Goal: Information Seeking & Learning: Learn about a topic

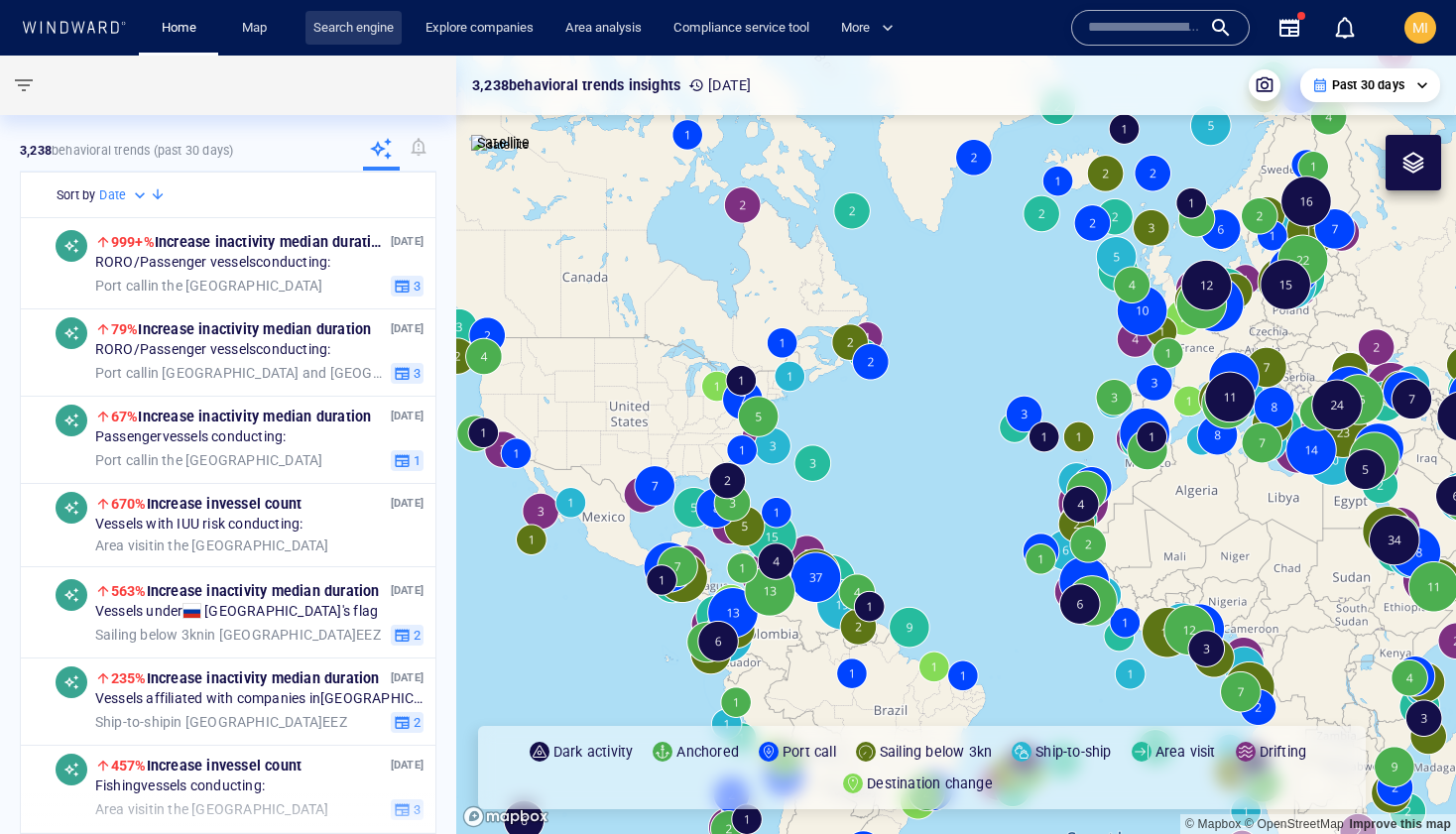
click at [354, 30] on link "Search engine" at bounding box center [353, 28] width 96 height 35
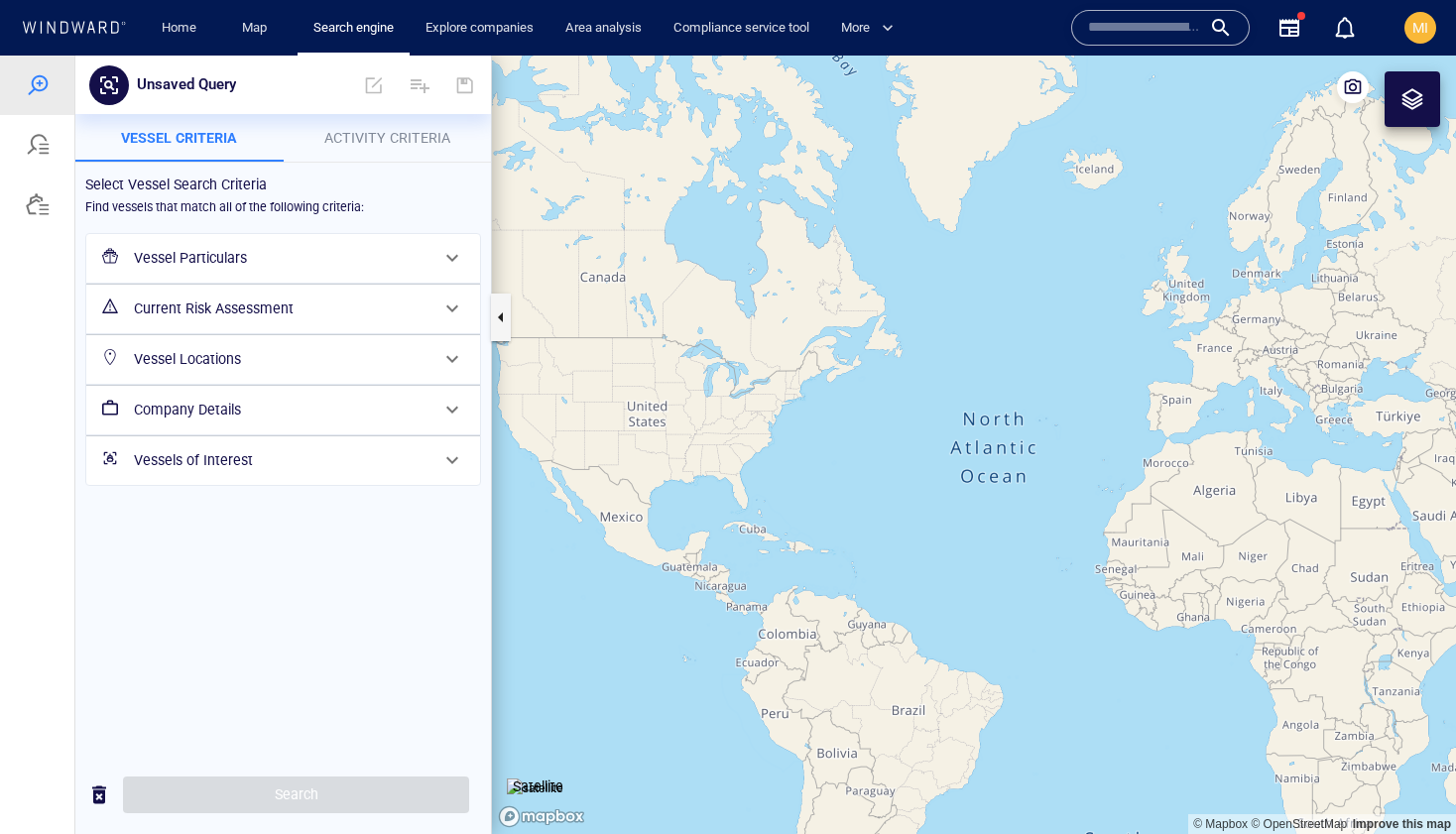
click at [388, 142] on span "Activity Criteria" at bounding box center [387, 138] width 126 height 16
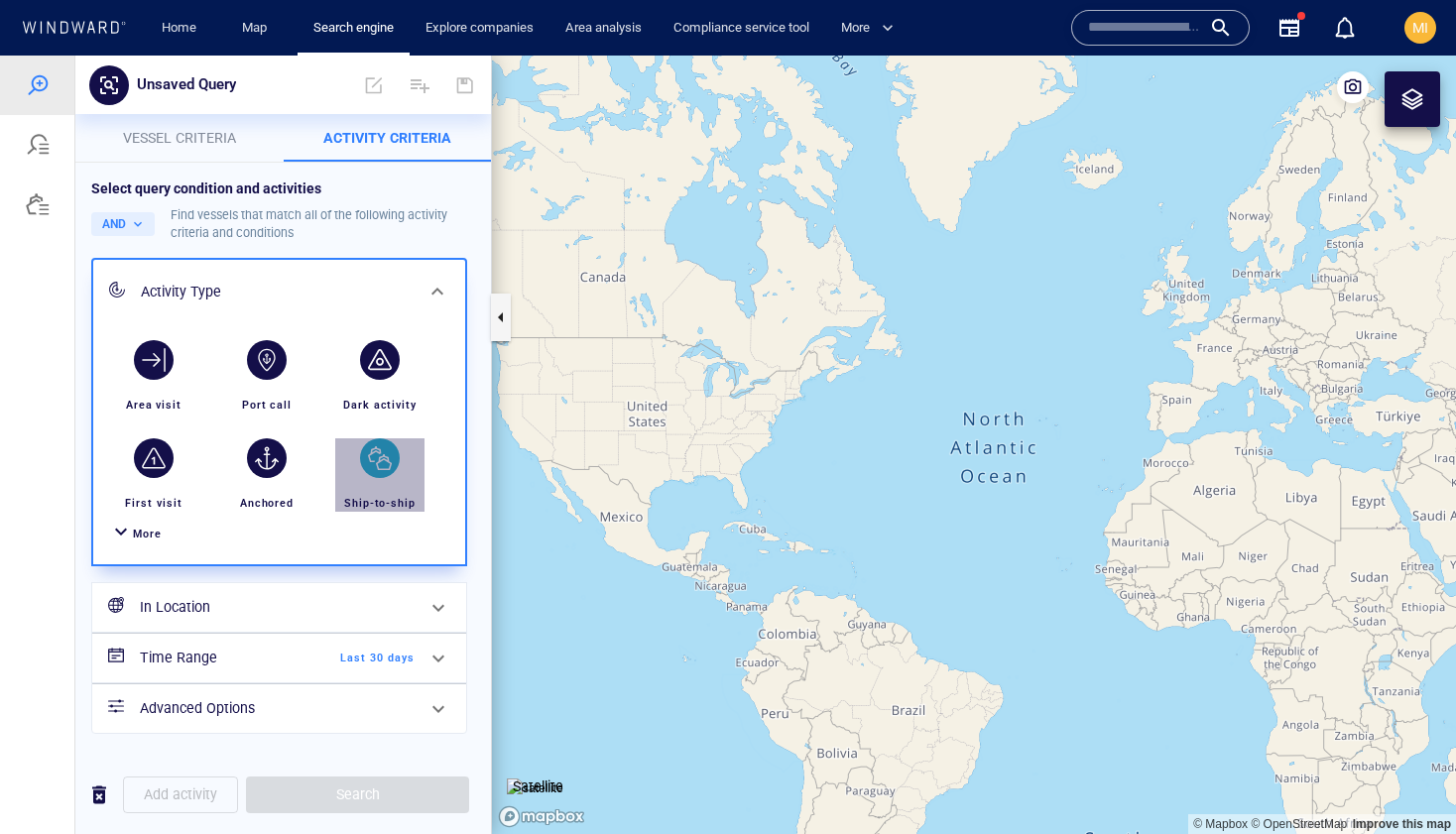
click at [381, 461] on div "button" at bounding box center [380, 458] width 40 height 40
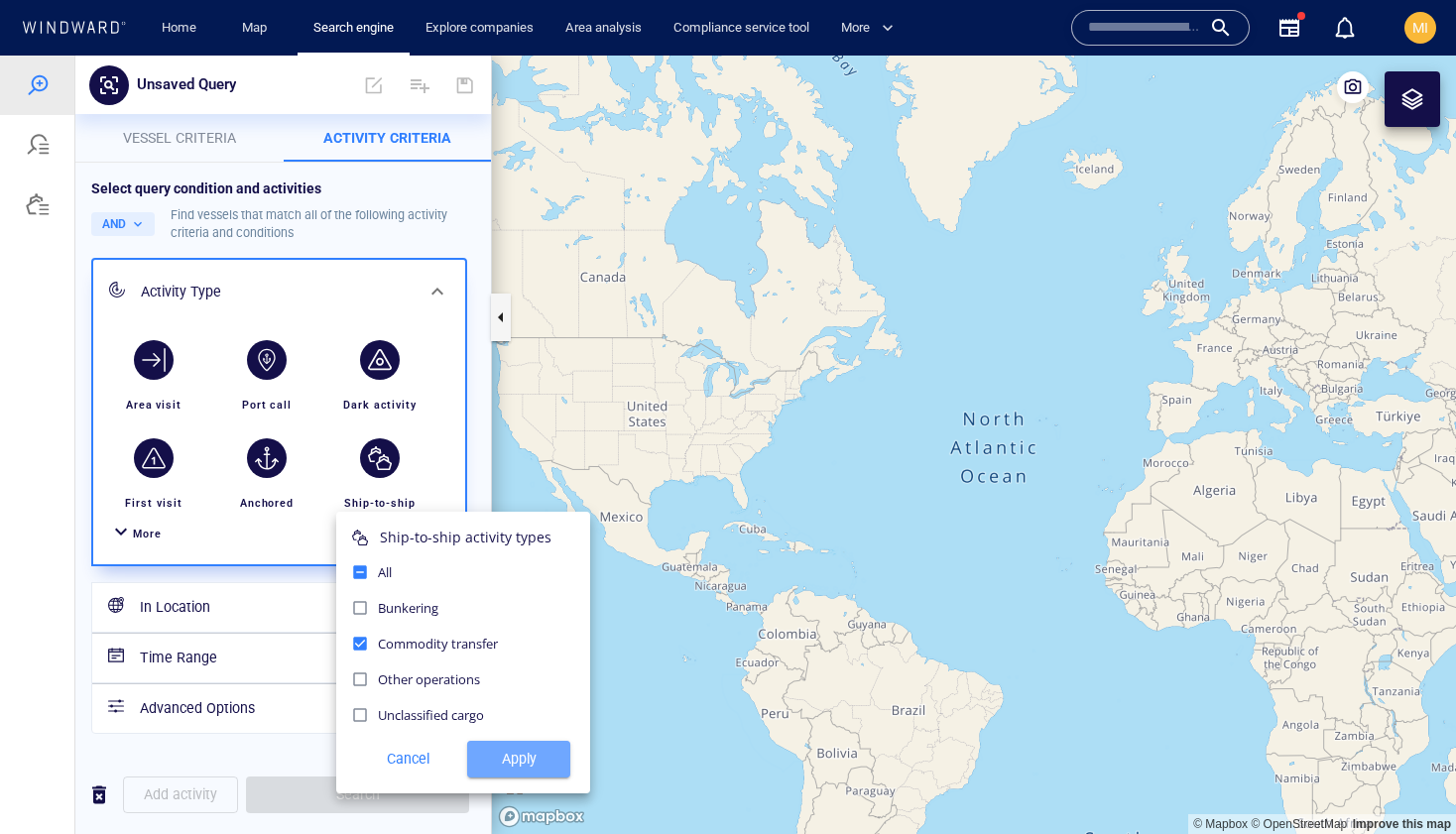
click at [516, 755] on span "Apply" at bounding box center [518, 759] width 71 height 25
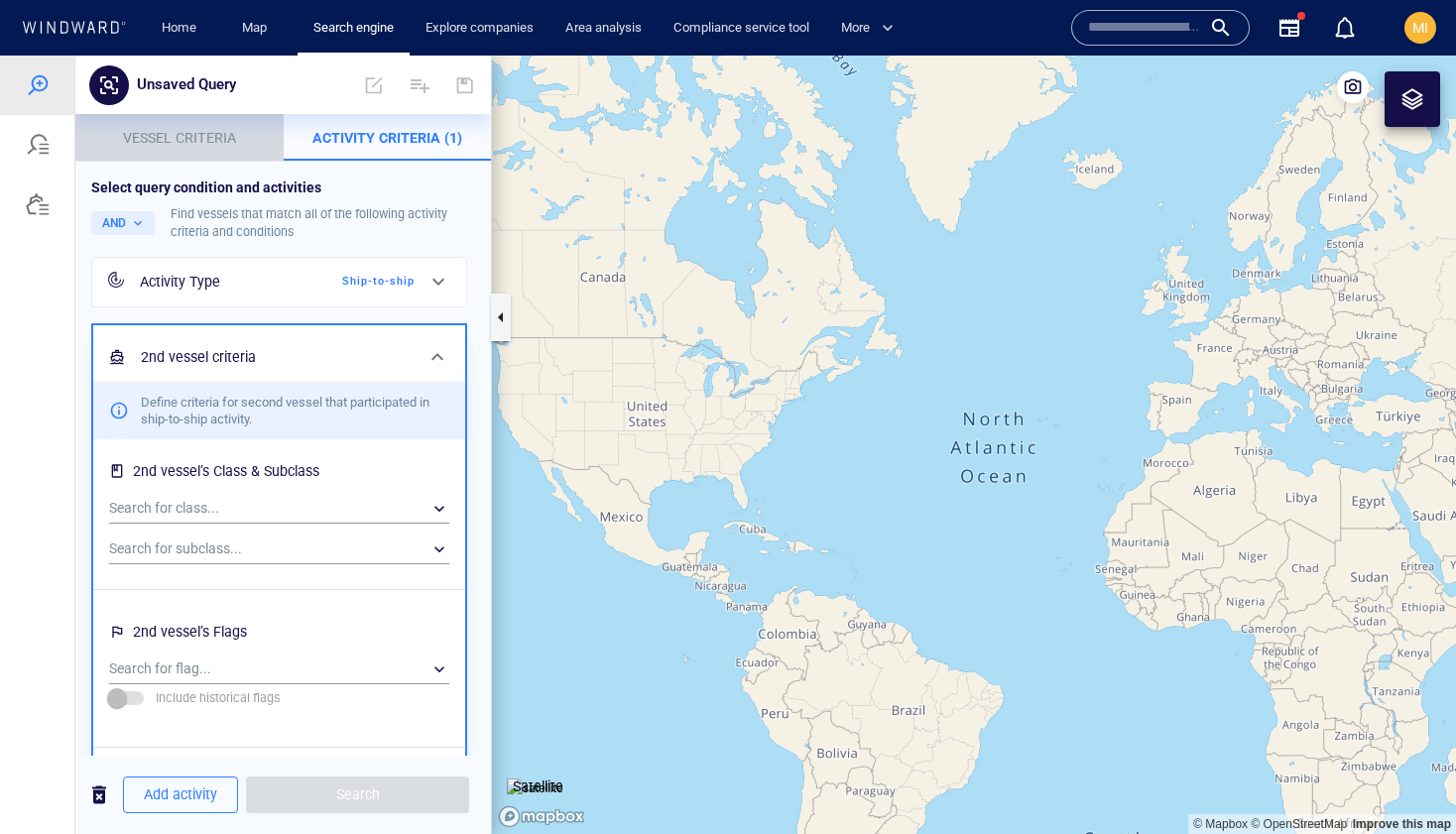
click at [201, 143] on span "Vessel criteria" at bounding box center [179, 138] width 113 height 16
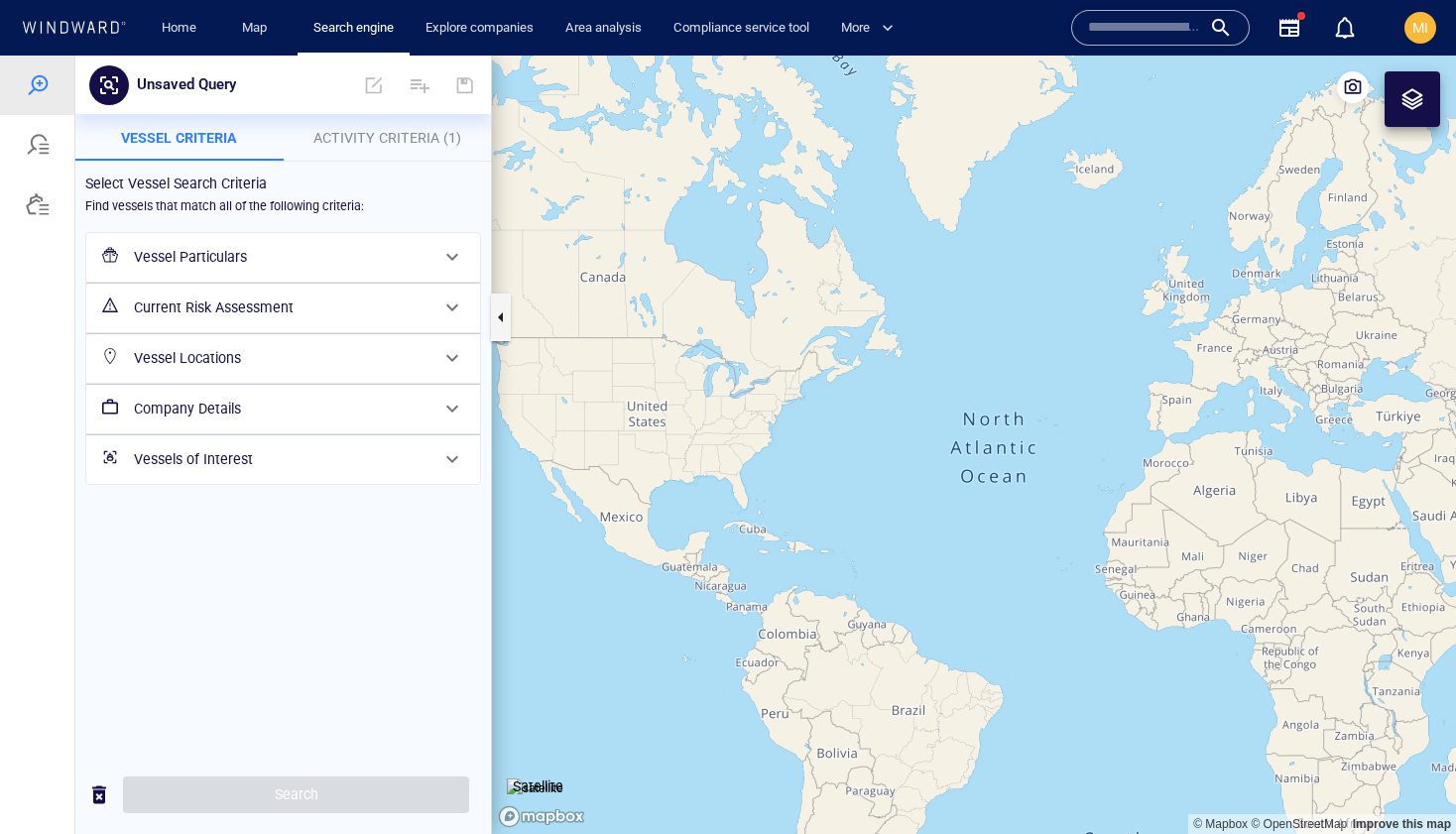
click at [236, 262] on h6 "Vessel Particulars" at bounding box center [281, 257] width 294 height 25
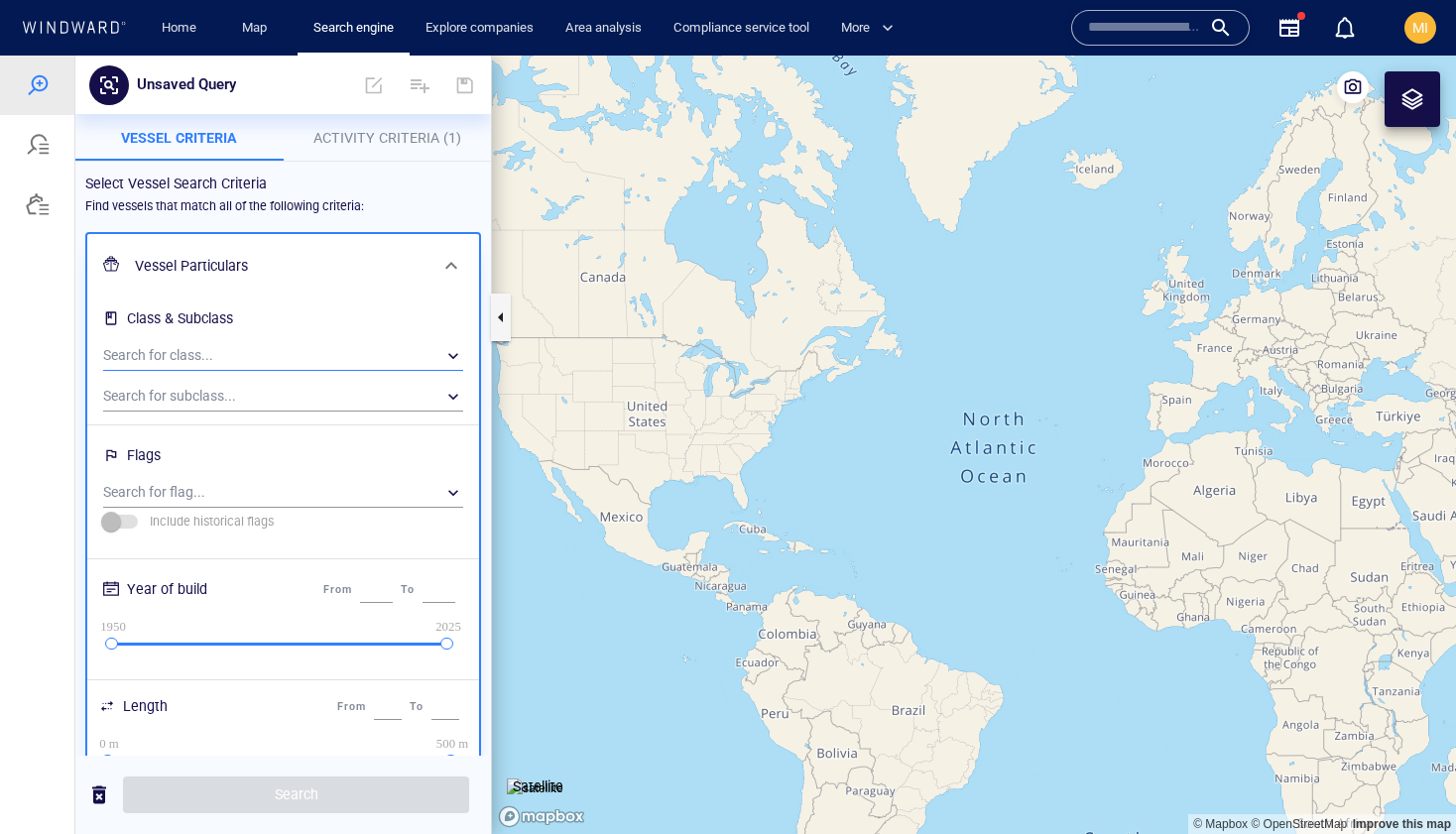
click at [225, 360] on div "​" at bounding box center [283, 356] width 360 height 30
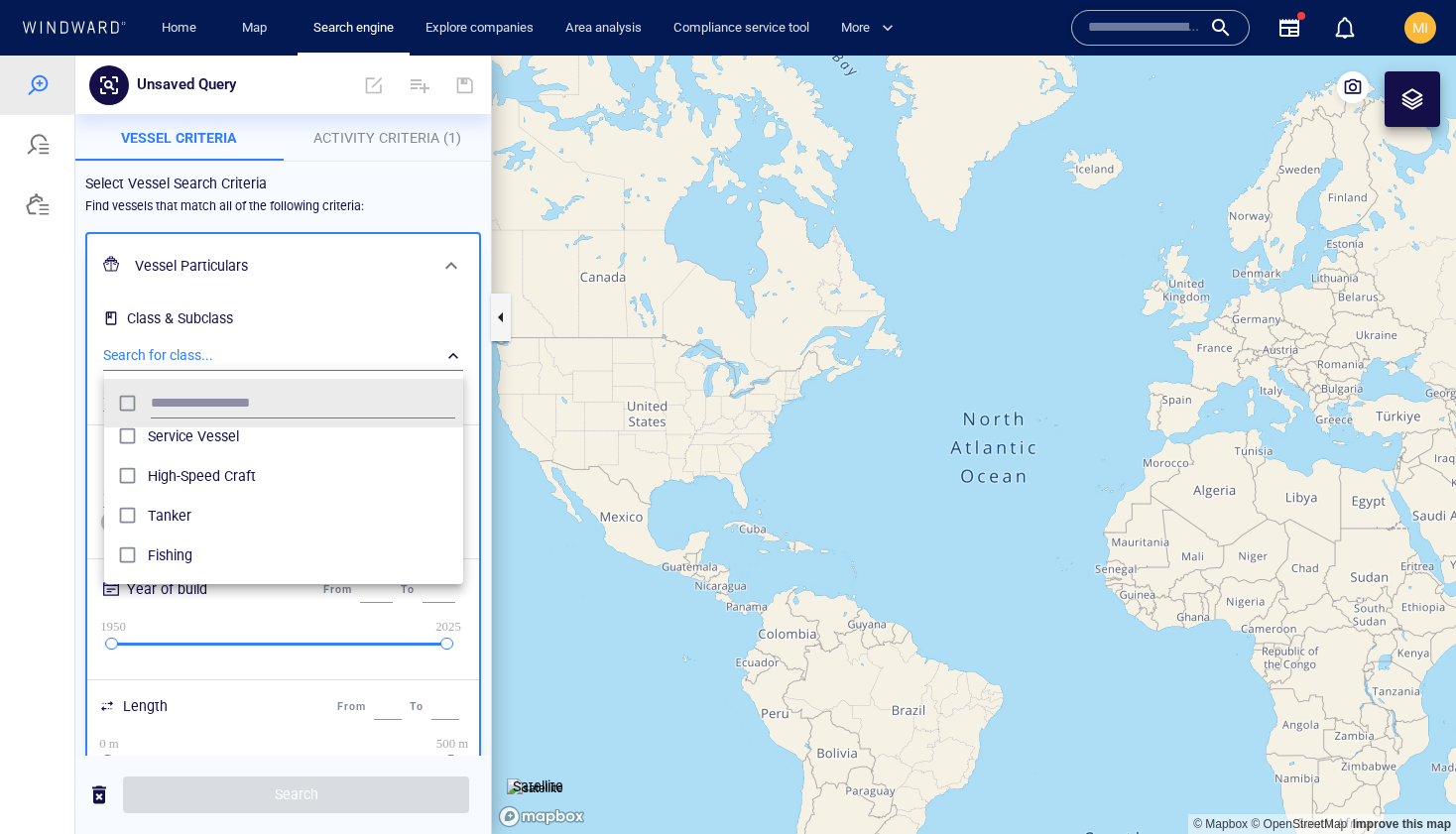
scroll to position [55, 0]
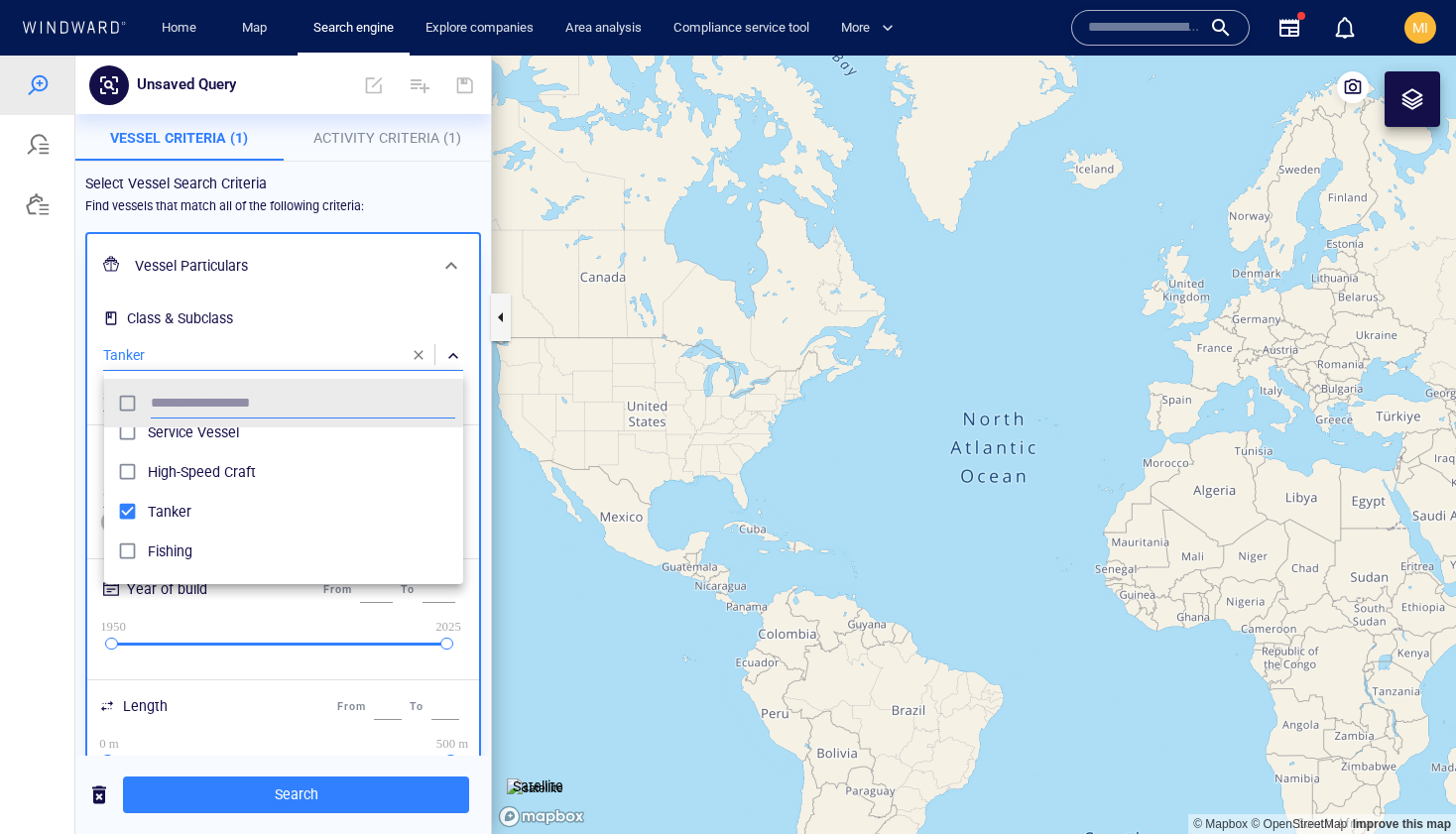
click at [274, 355] on div at bounding box center [728, 445] width 1456 height 778
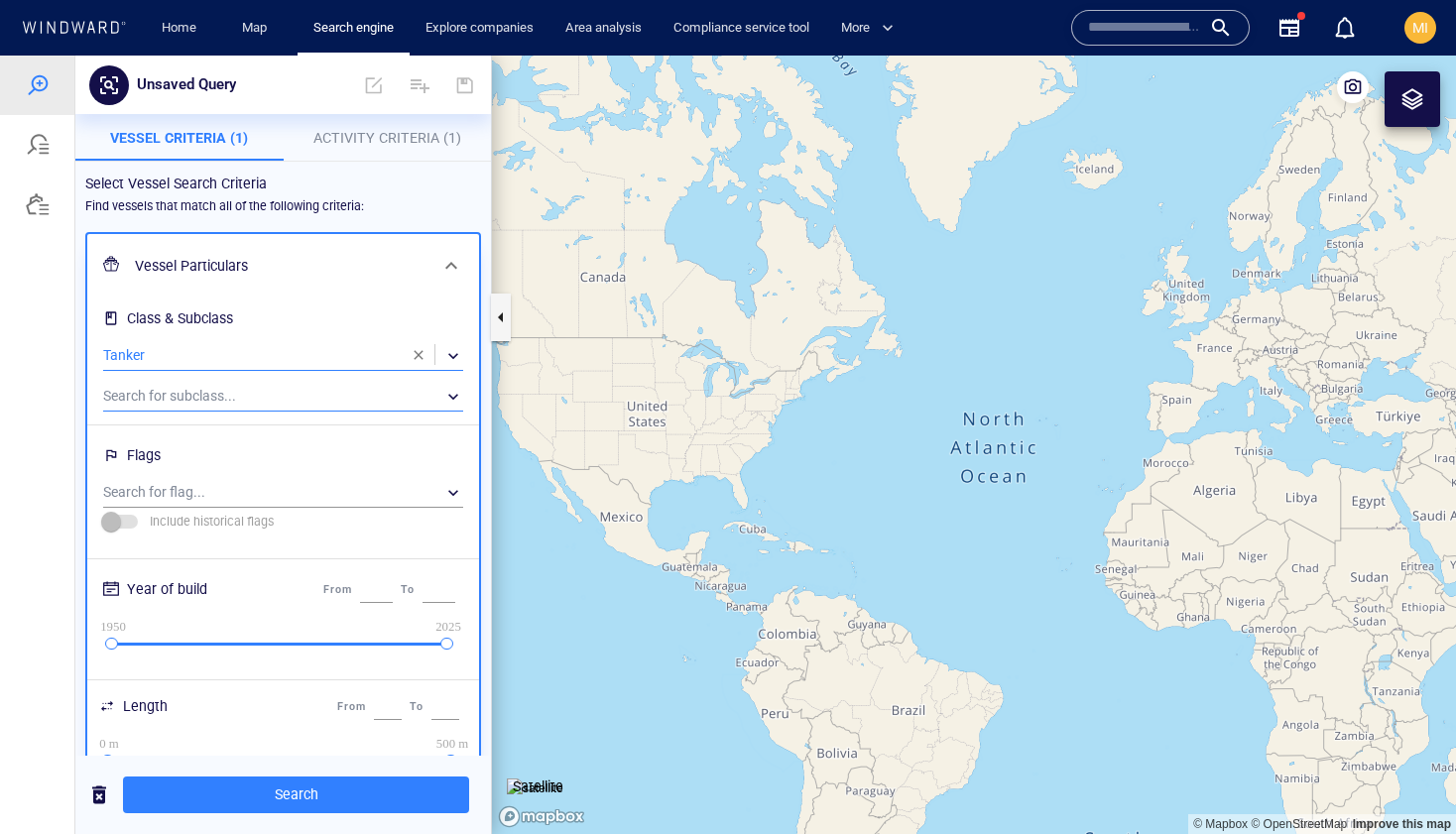
click at [254, 391] on div "​" at bounding box center [283, 397] width 360 height 30
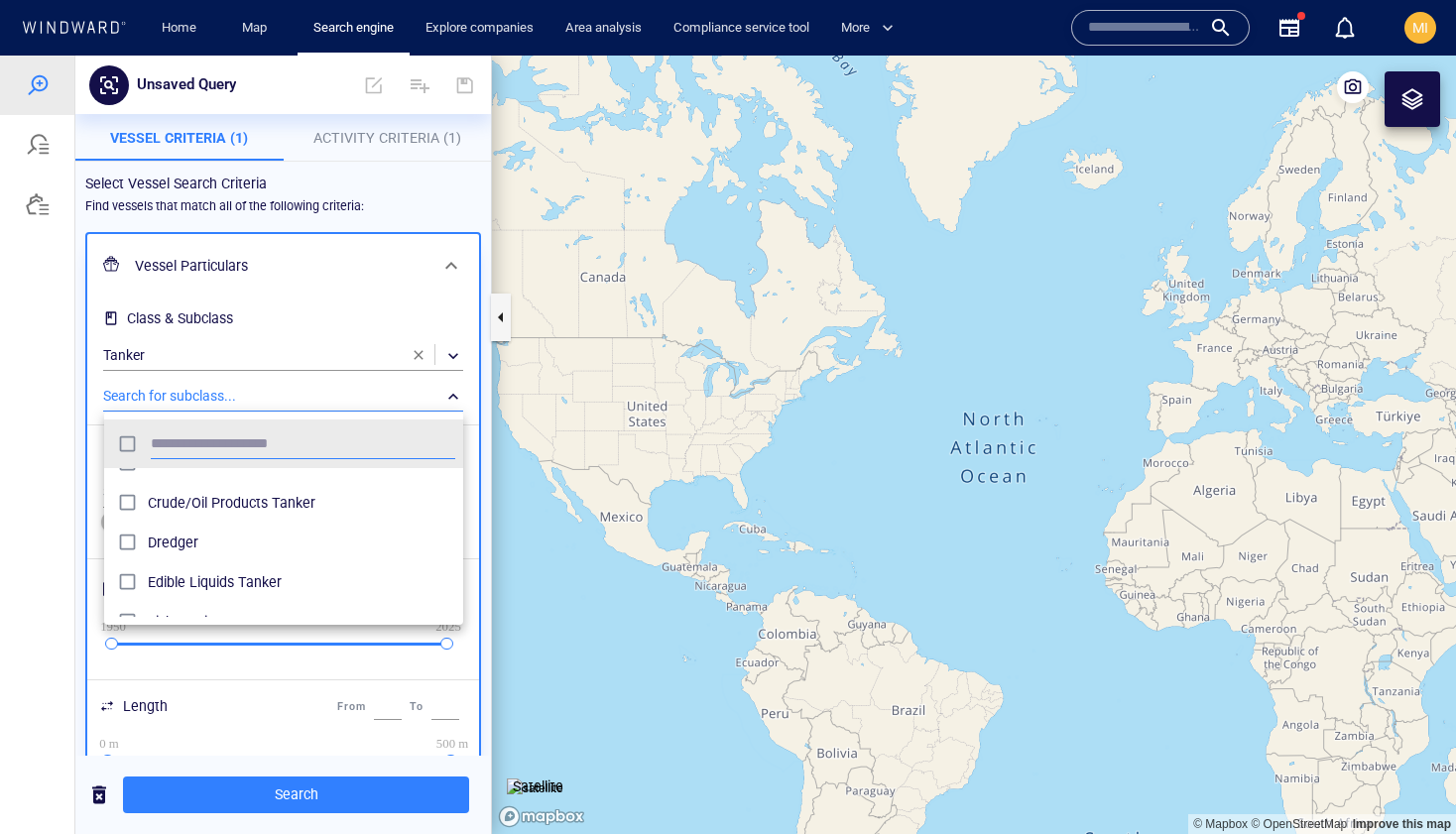
scroll to position [351, 0]
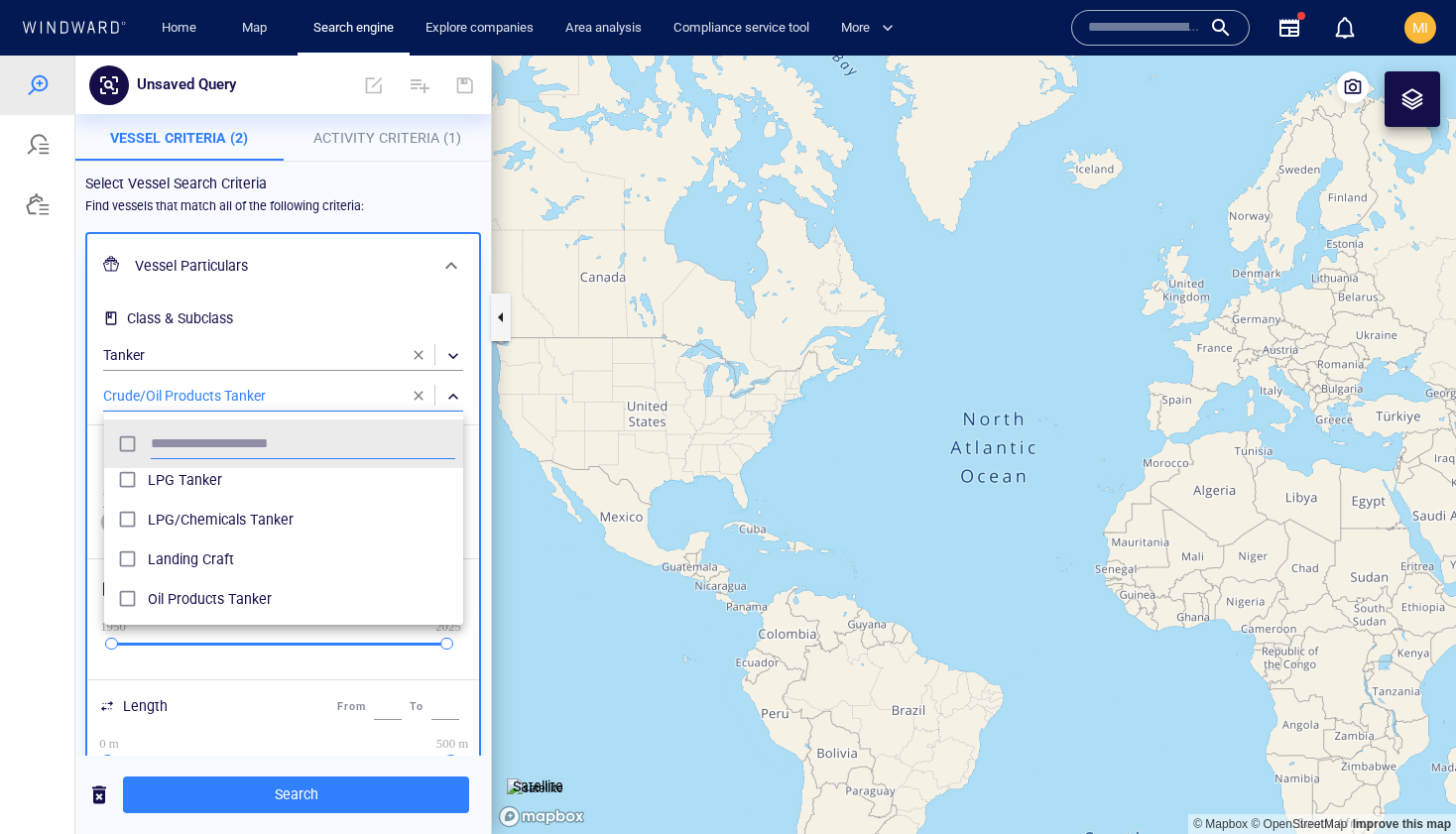
scroll to position [766, 0]
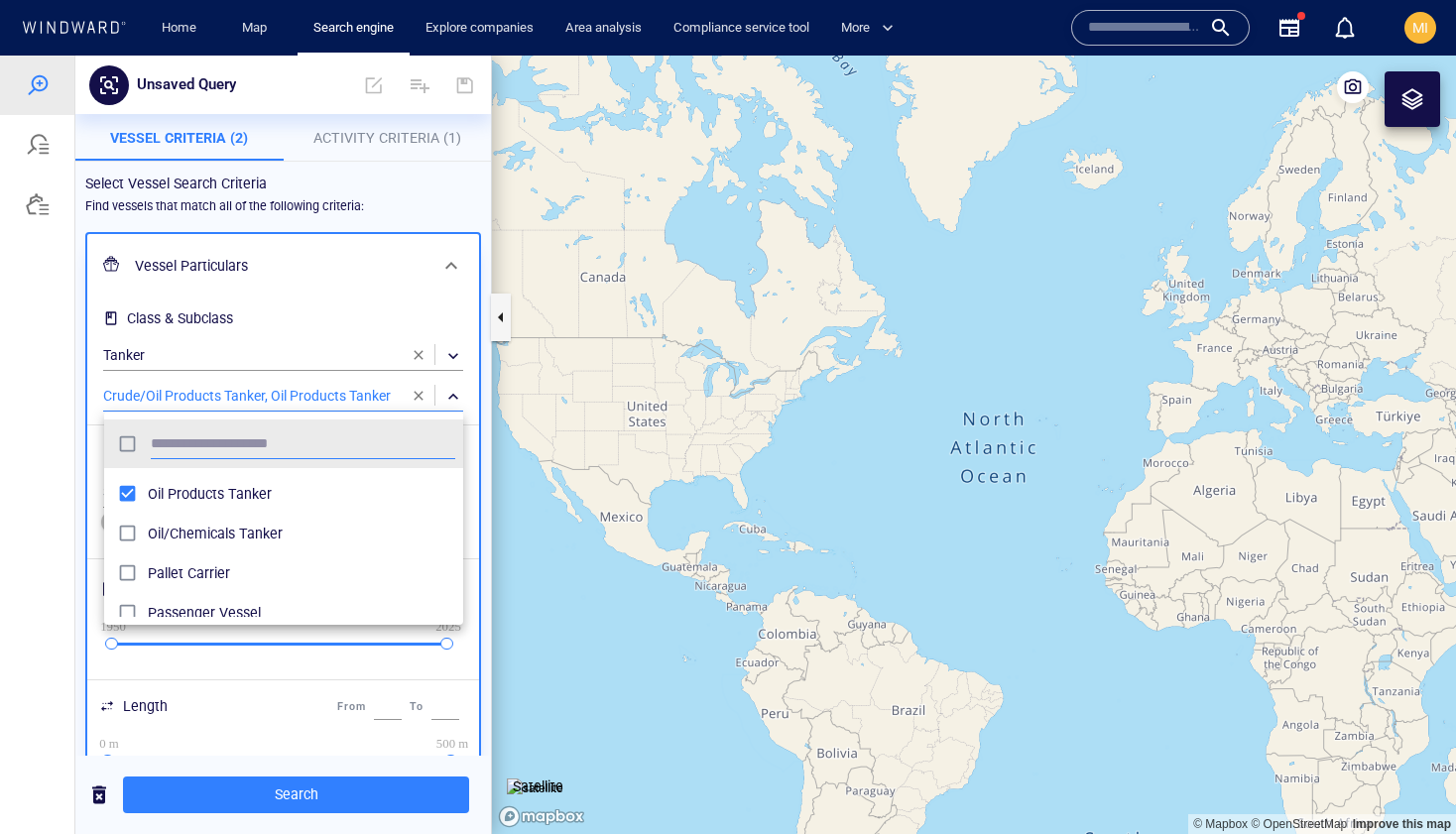
scroll to position [868, 0]
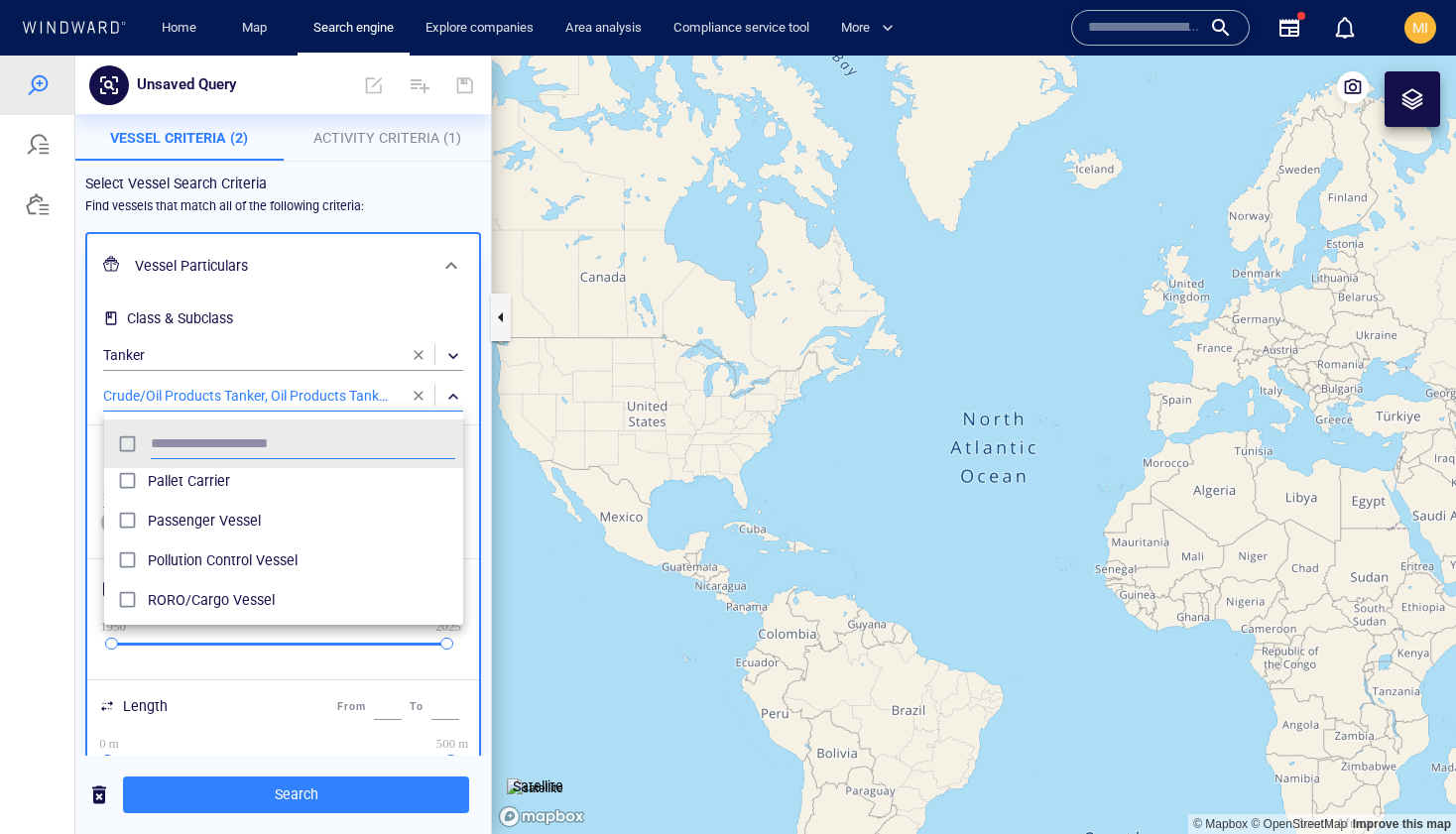
scroll to position [1050, 0]
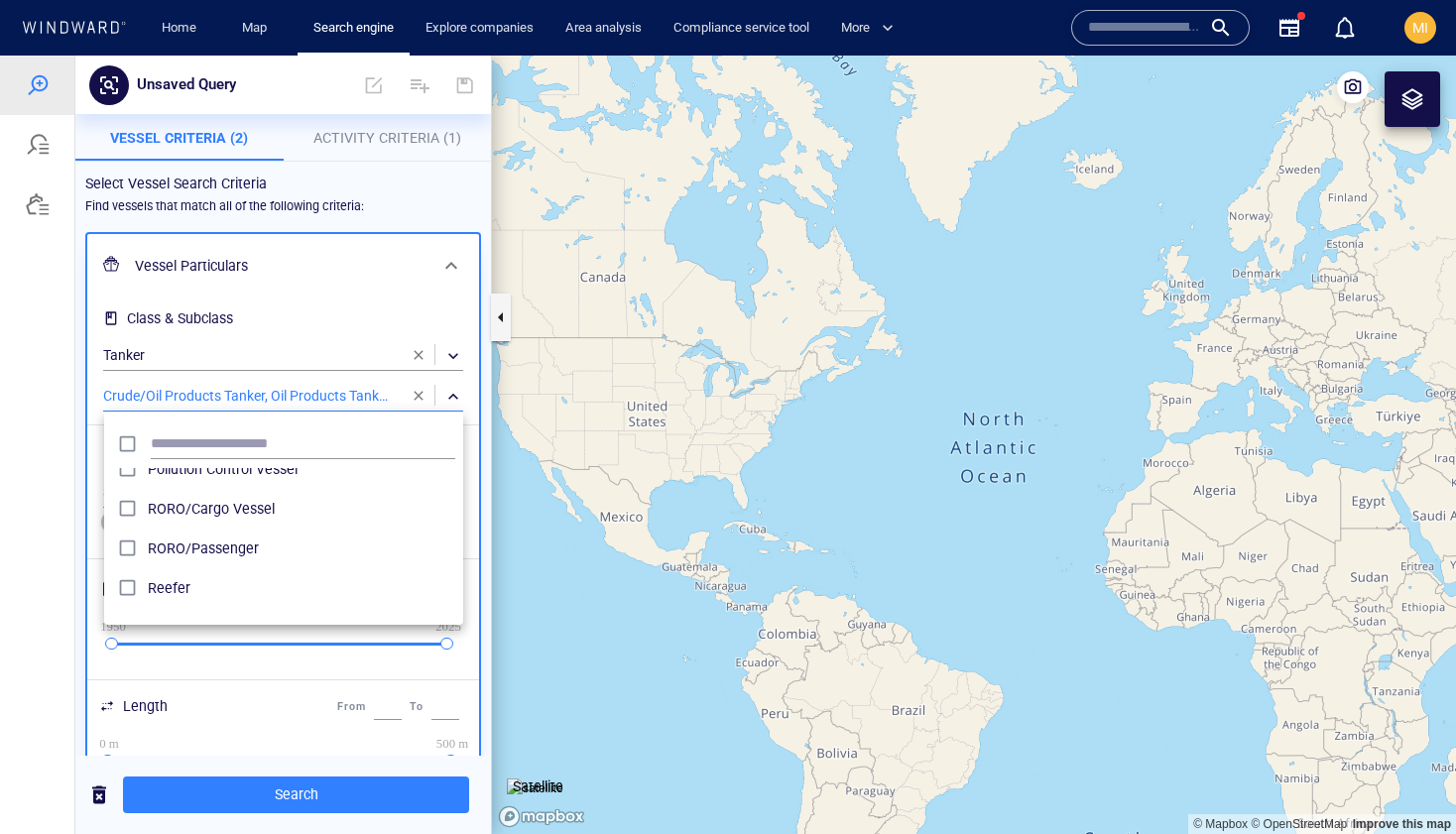
click at [293, 796] on div at bounding box center [728, 445] width 1456 height 778
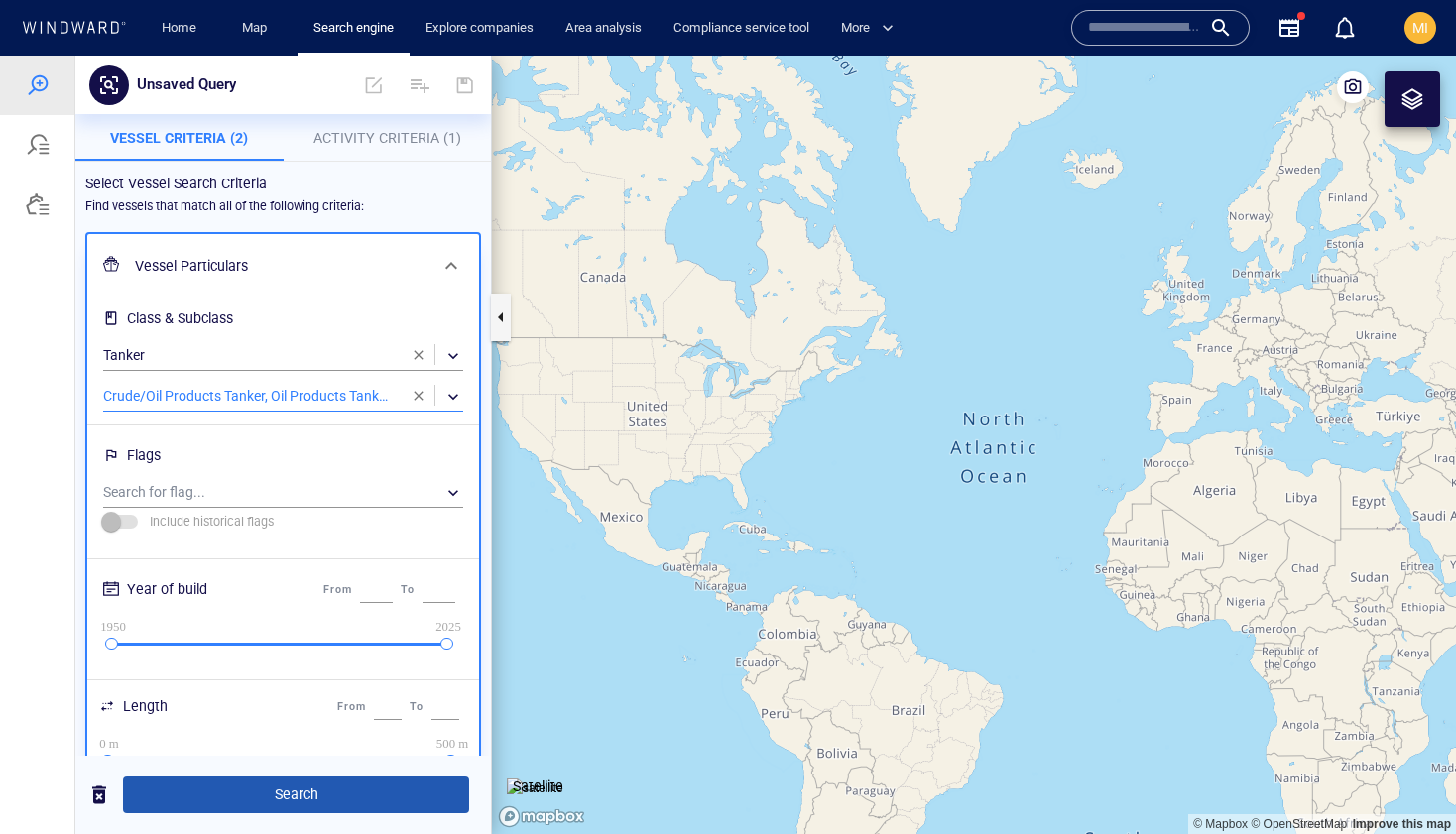
click at [295, 791] on span "Search" at bounding box center [296, 794] width 314 height 25
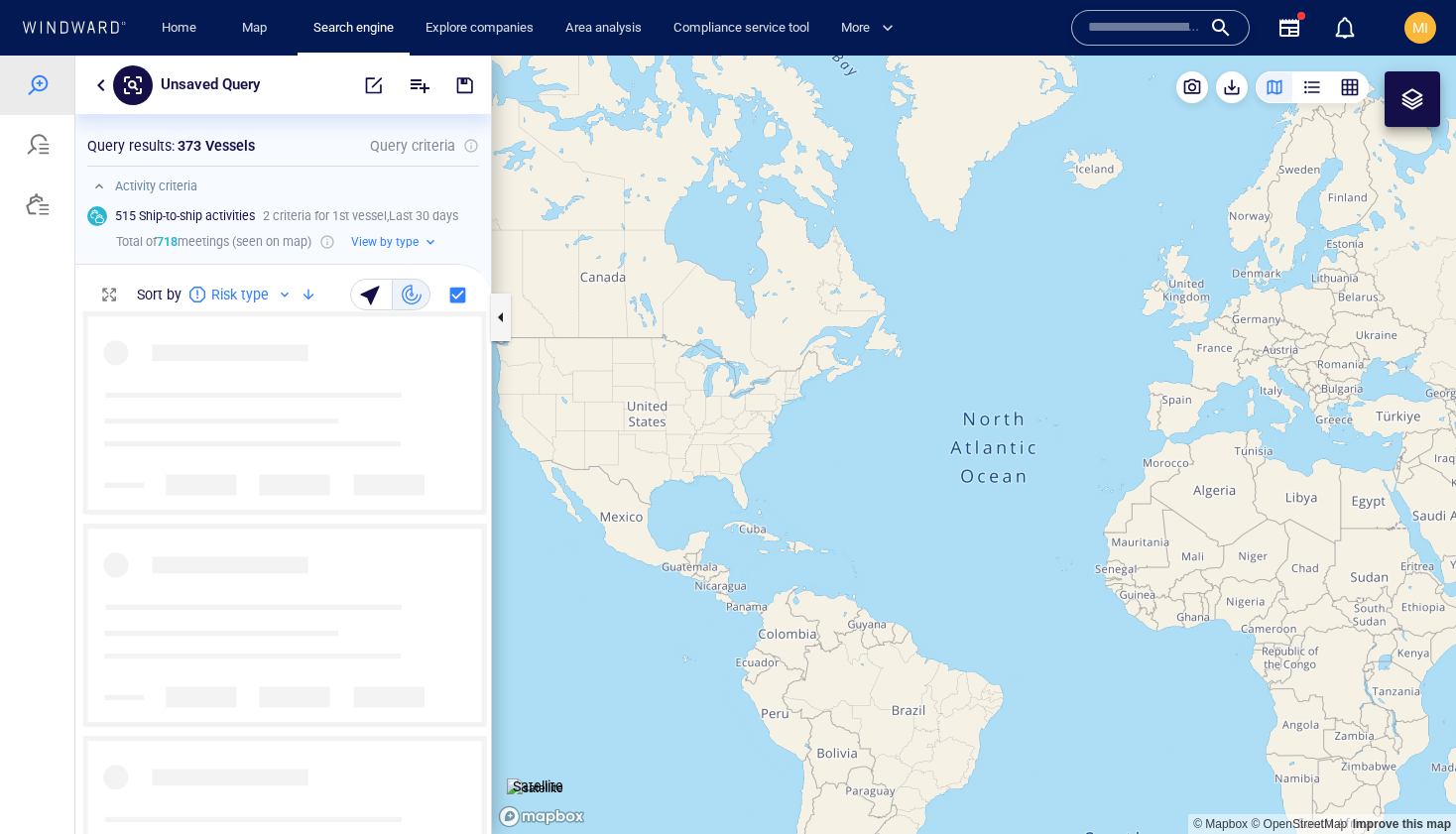
scroll to position [523, 415]
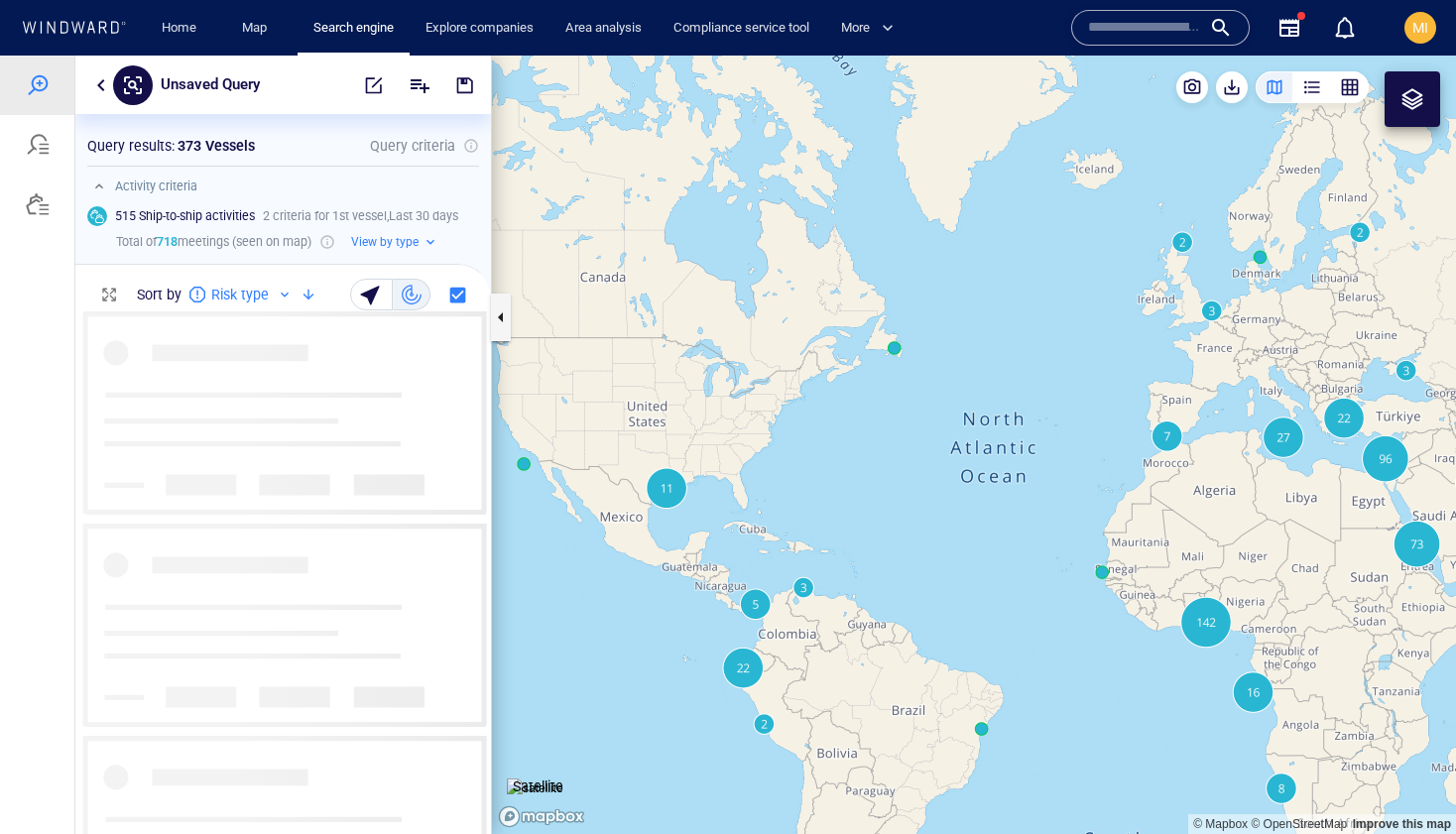
drag, startPoint x: 1179, startPoint y: 488, endPoint x: 925, endPoint y: 491, distance: 253.8
click at [926, 490] on canvas "Map" at bounding box center [974, 445] width 964 height 778
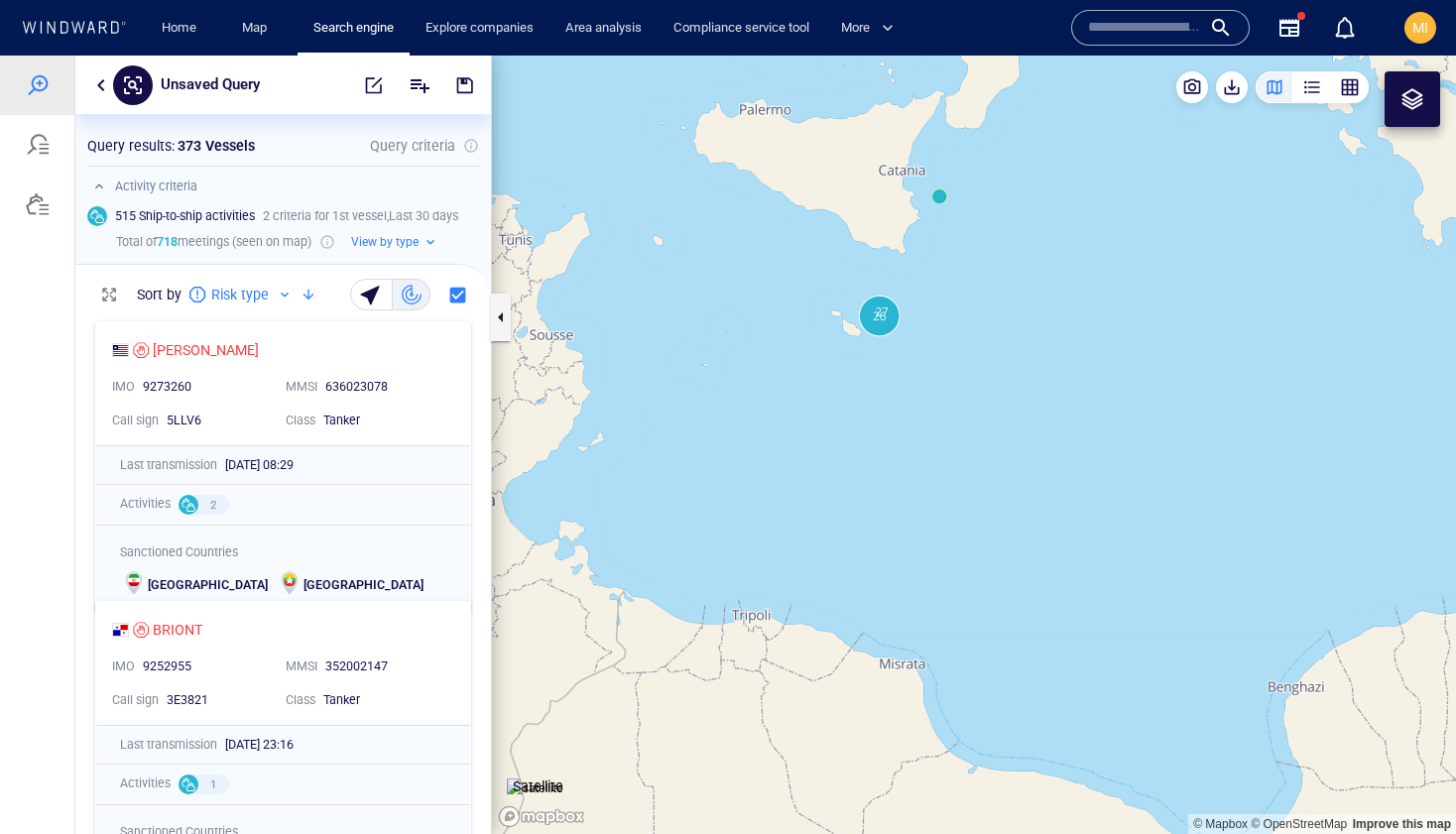
drag, startPoint x: 946, startPoint y: 304, endPoint x: 947, endPoint y: 431, distance: 126.9
click at [947, 429] on canvas "Map" at bounding box center [974, 445] width 964 height 778
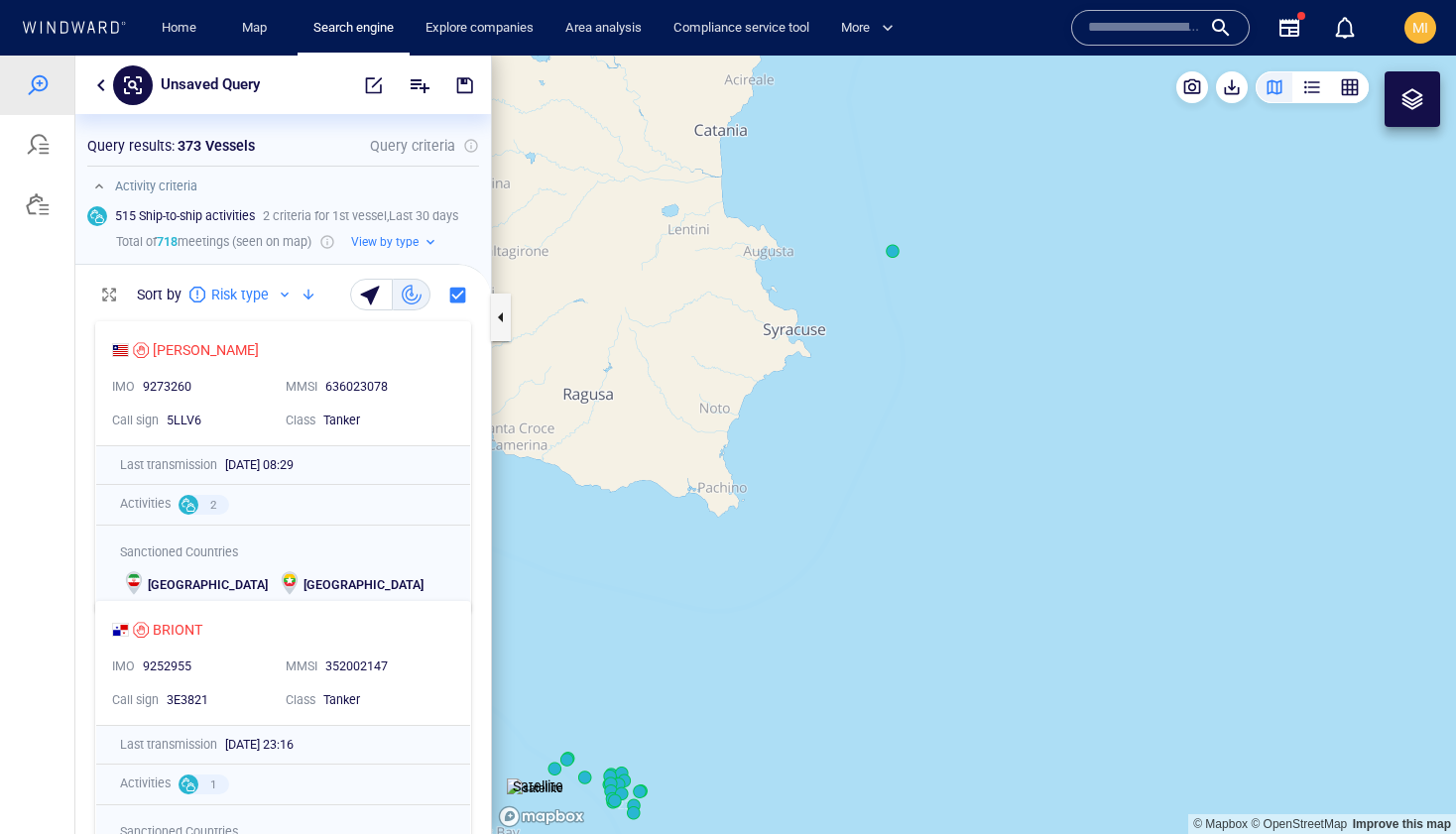
click at [896, 255] on canvas "Map" at bounding box center [974, 445] width 964 height 778
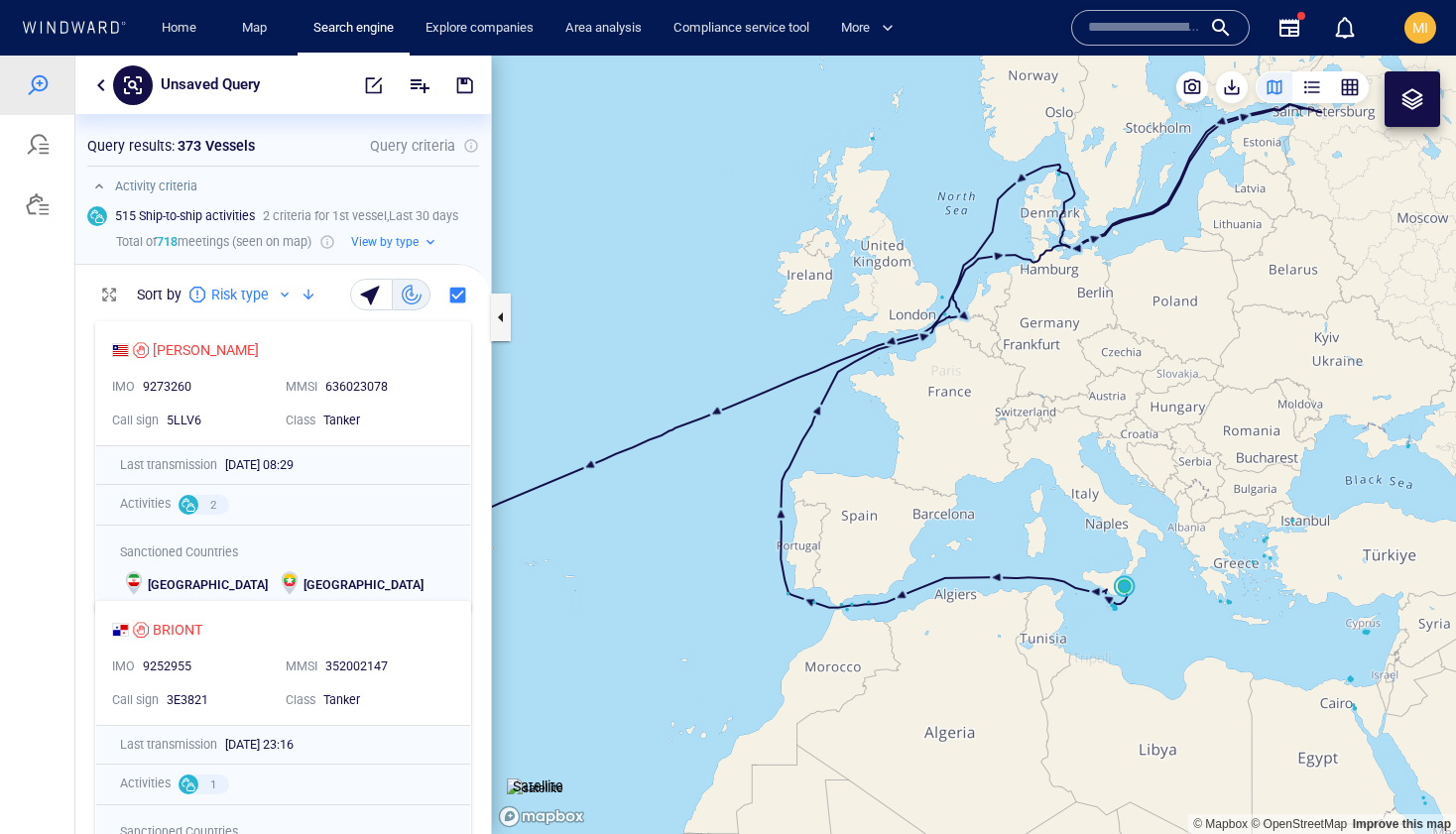
drag, startPoint x: 1117, startPoint y: 430, endPoint x: 993, endPoint y: 353, distance: 146.1
click at [993, 353] on canvas "Map" at bounding box center [974, 445] width 964 height 778
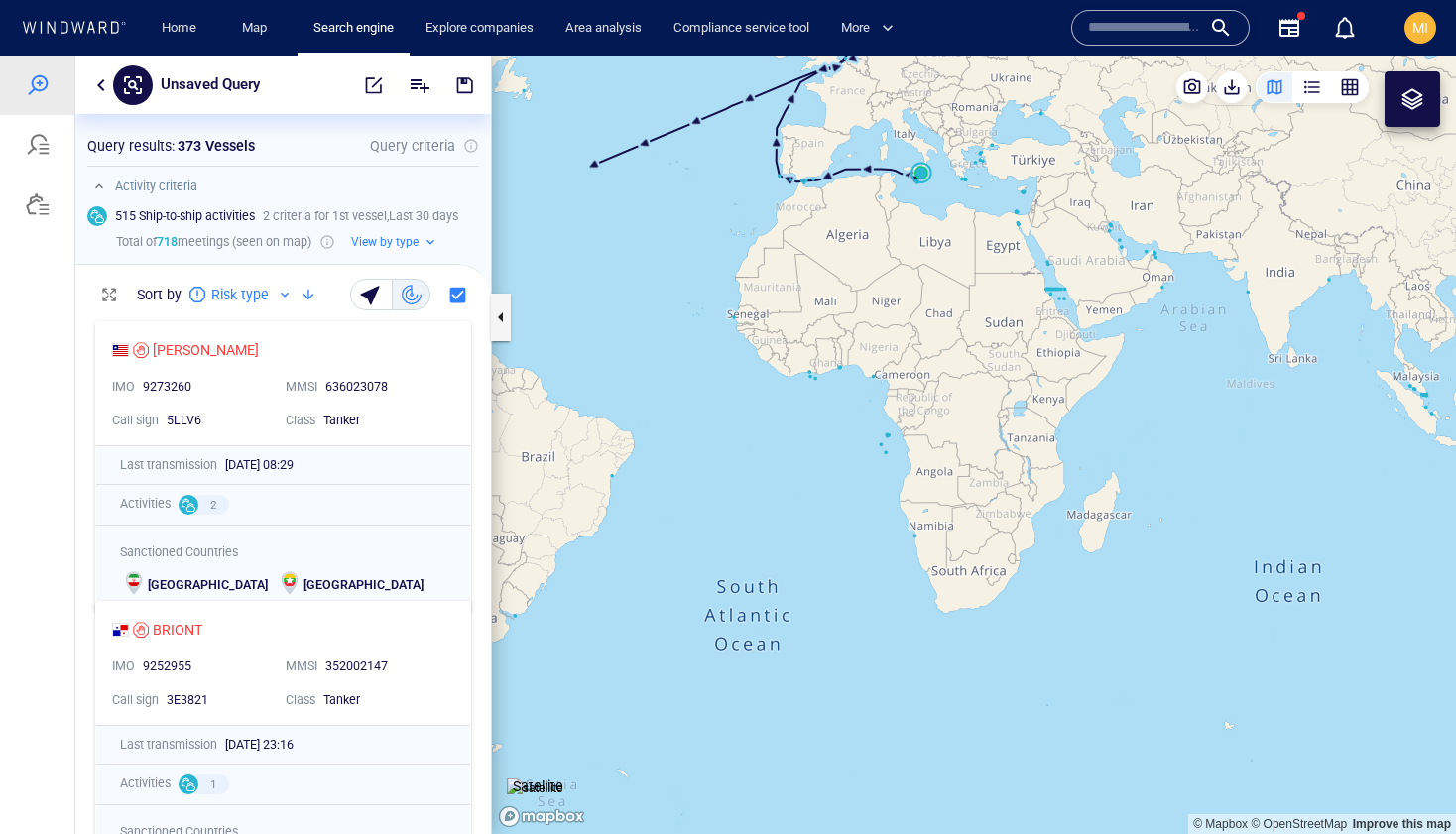
drag, startPoint x: 869, startPoint y: 278, endPoint x: 869, endPoint y: 497, distance: 219.1
click at [869, 497] on canvas "Map" at bounding box center [974, 445] width 964 height 778
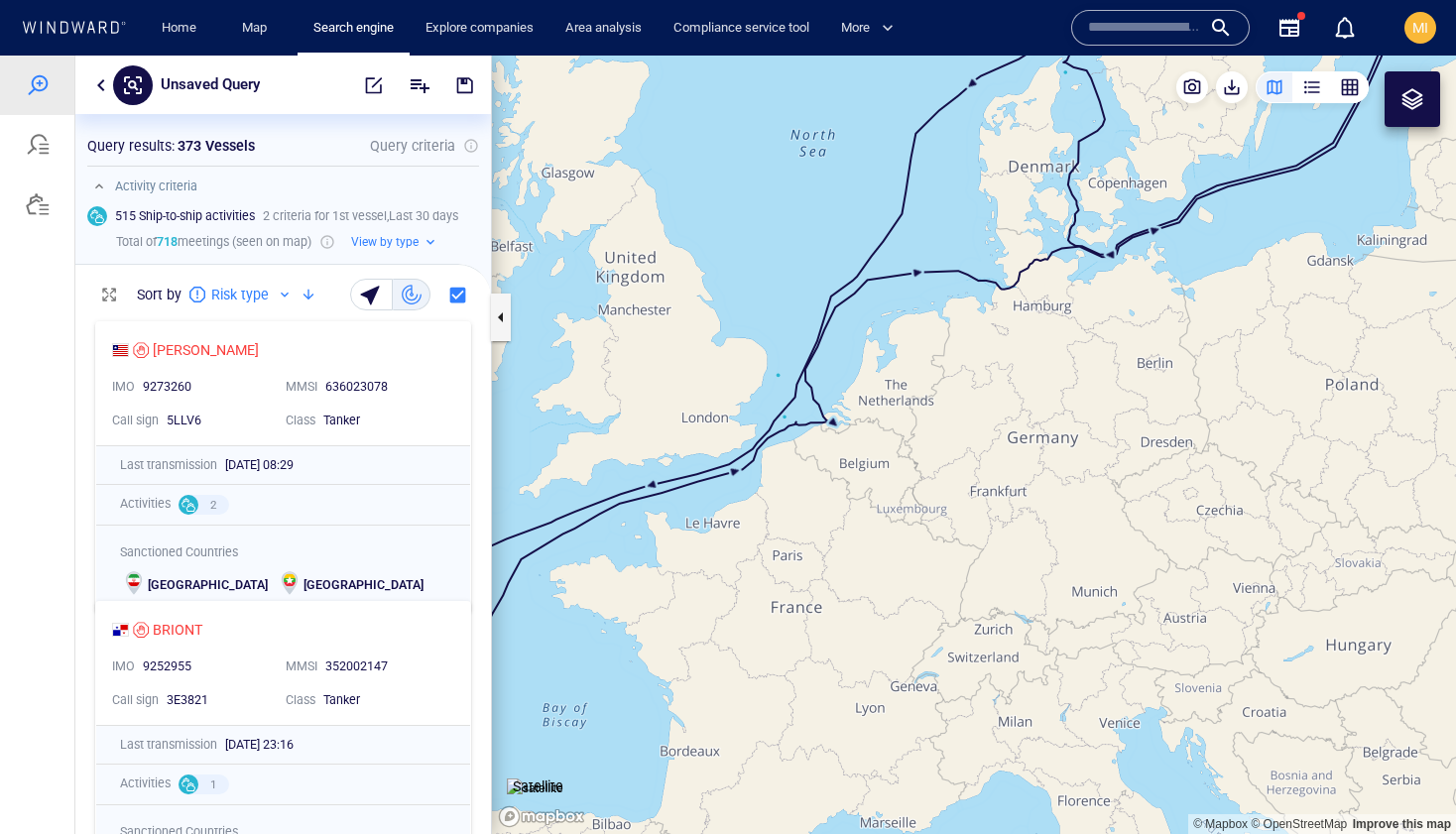
drag, startPoint x: 1119, startPoint y: 336, endPoint x: 881, endPoint y: 492, distance: 284.4
click at [886, 488] on canvas "Map" at bounding box center [974, 445] width 964 height 778
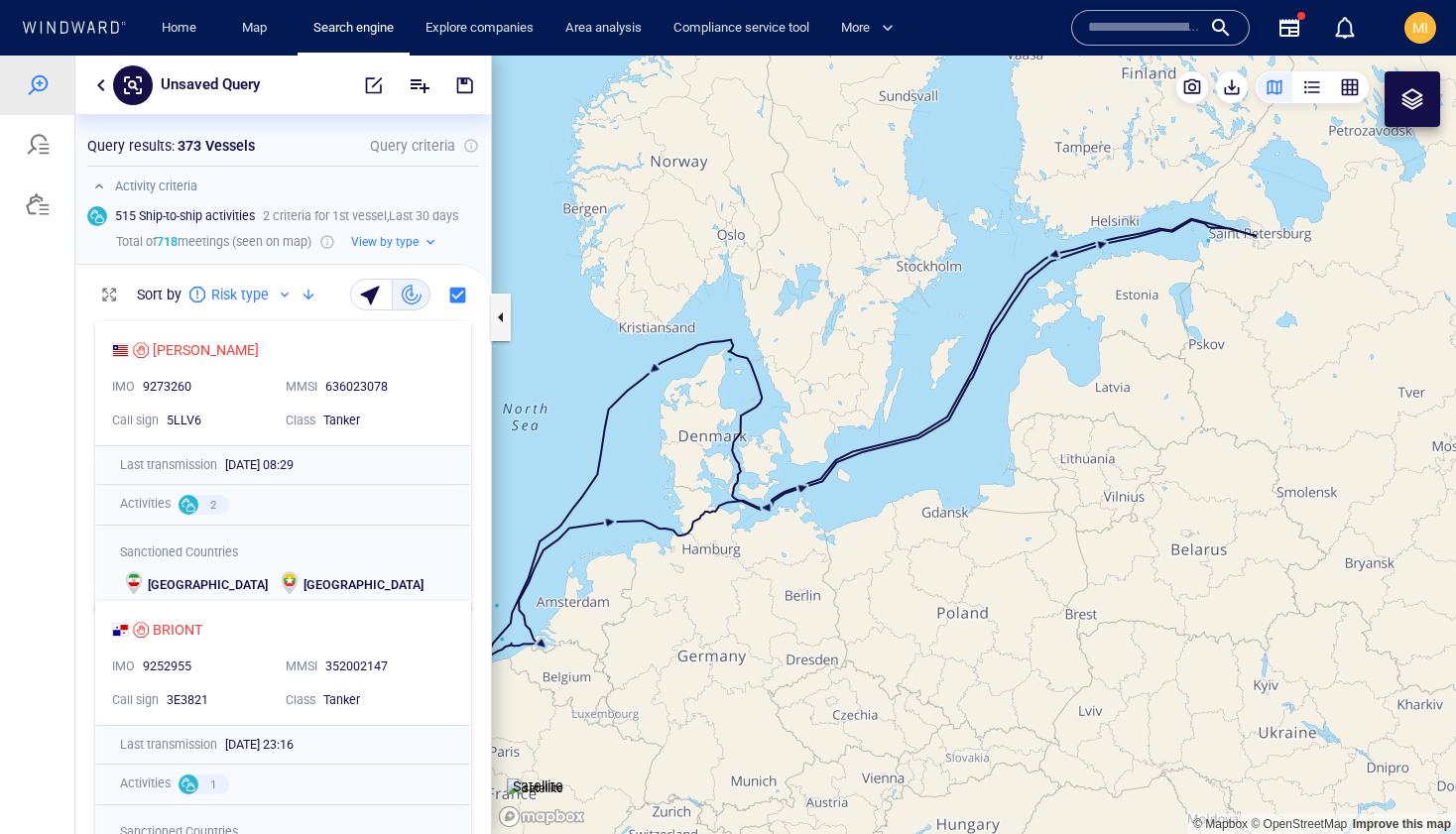
drag, startPoint x: 830, startPoint y: 528, endPoint x: 1043, endPoint y: 401, distance: 248.6
click at [1043, 401] on canvas "Map" at bounding box center [974, 445] width 964 height 778
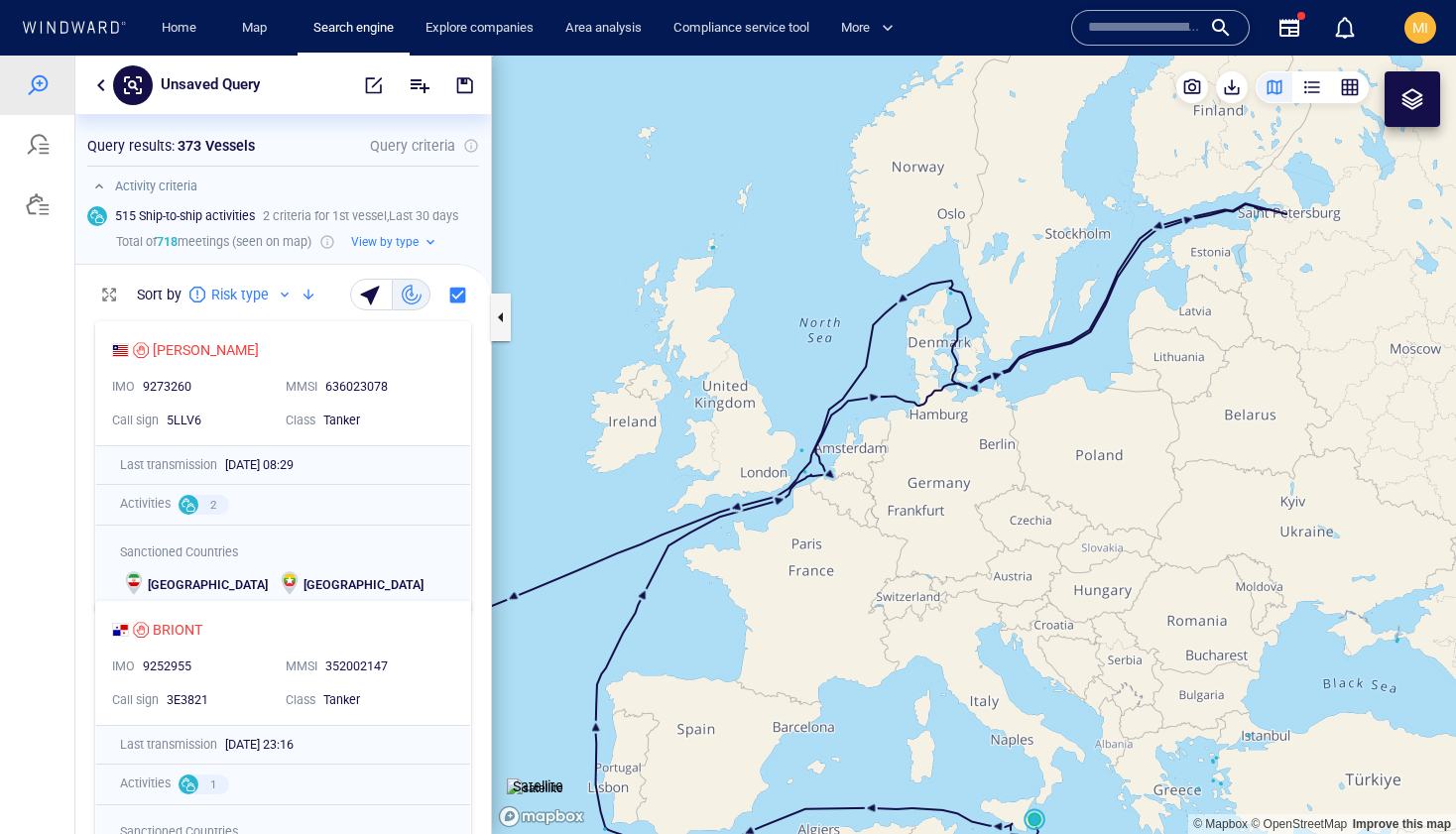
drag, startPoint x: 871, startPoint y: 464, endPoint x: 871, endPoint y: 383, distance: 81.3
click at [871, 384] on canvas "Map" at bounding box center [974, 445] width 964 height 778
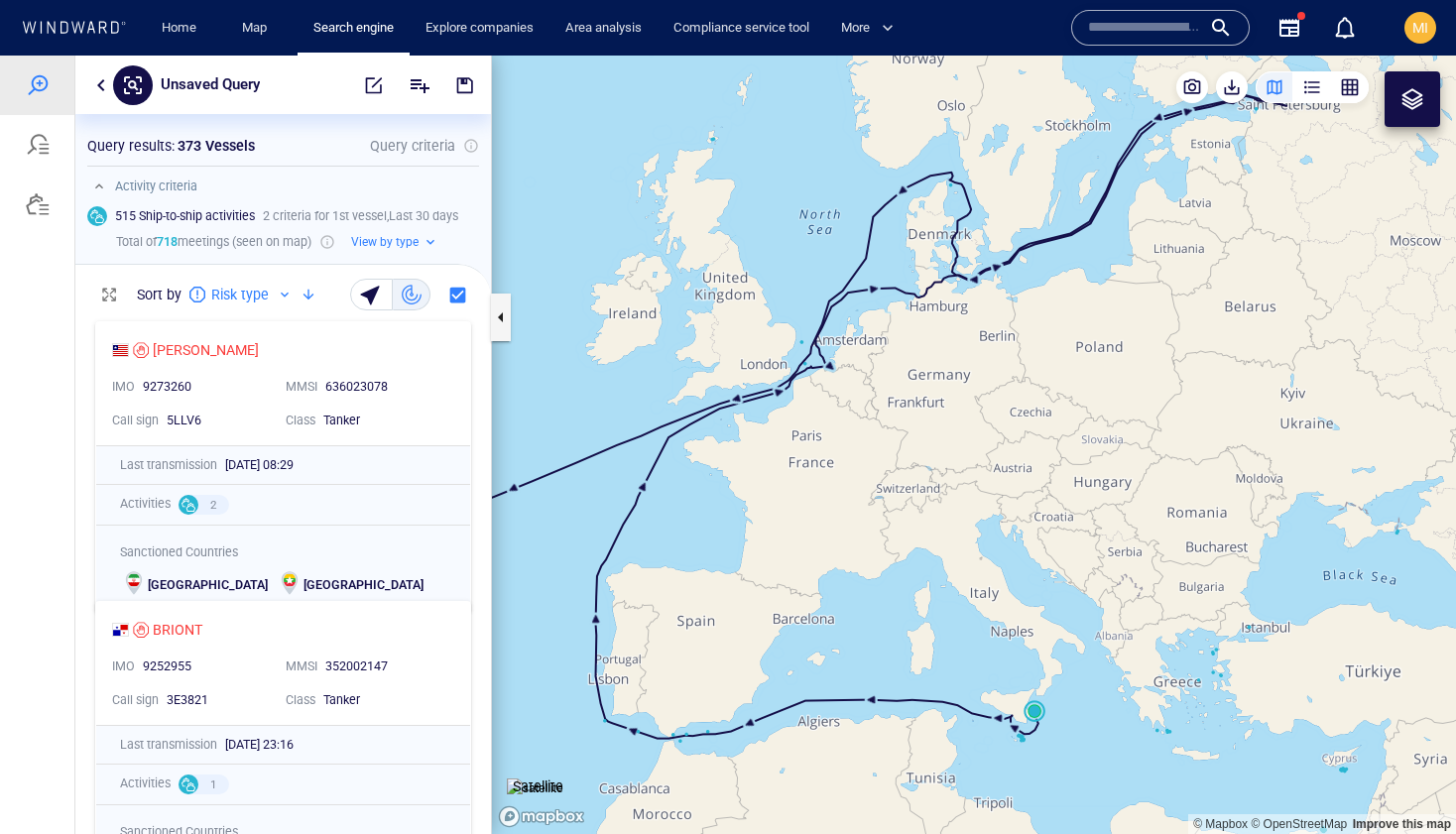
drag, startPoint x: 964, startPoint y: 641, endPoint x: 963, endPoint y: 491, distance: 149.7
click at [964, 495] on canvas "Map" at bounding box center [974, 445] width 964 height 778
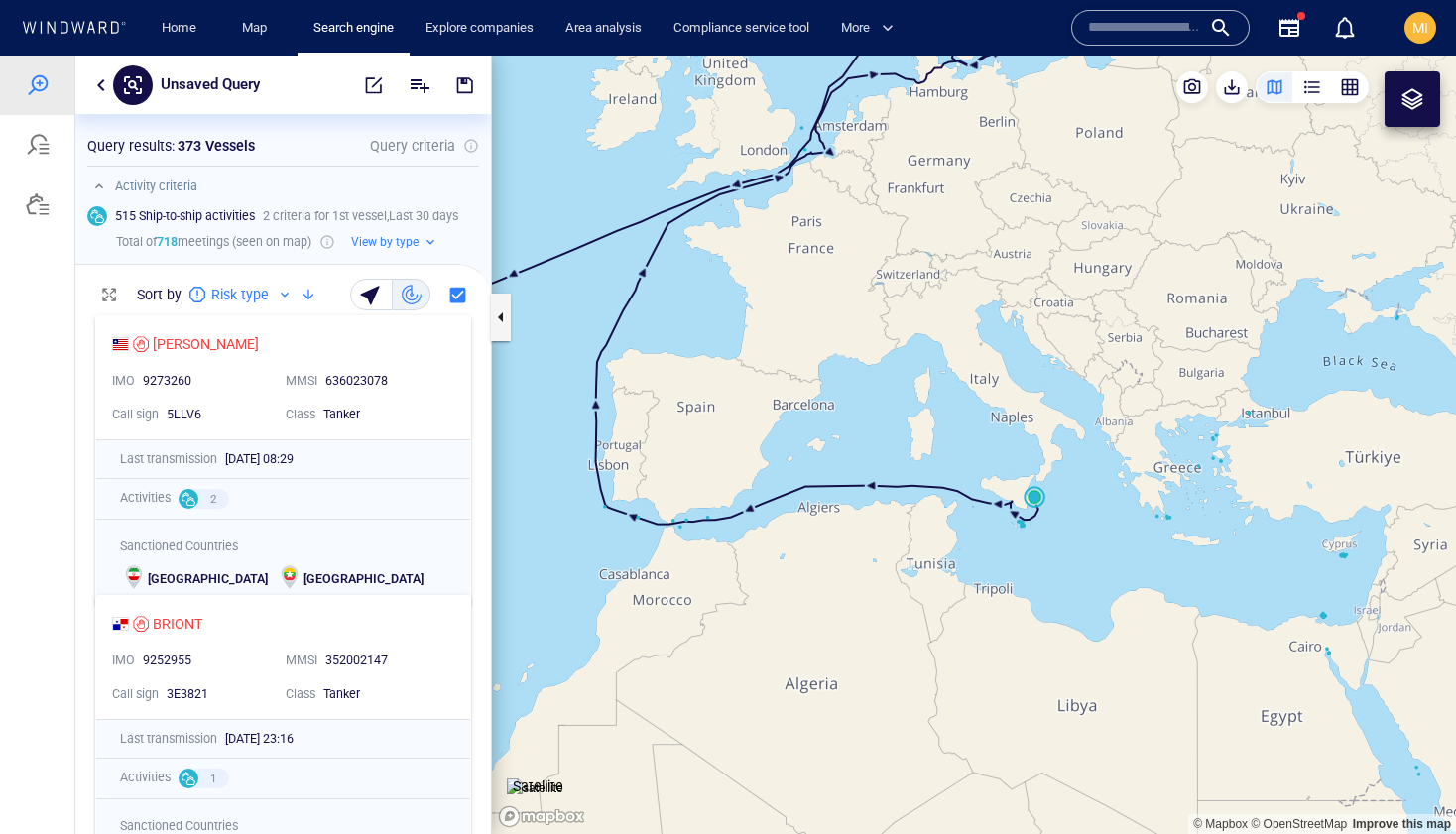
scroll to position [5, 0]
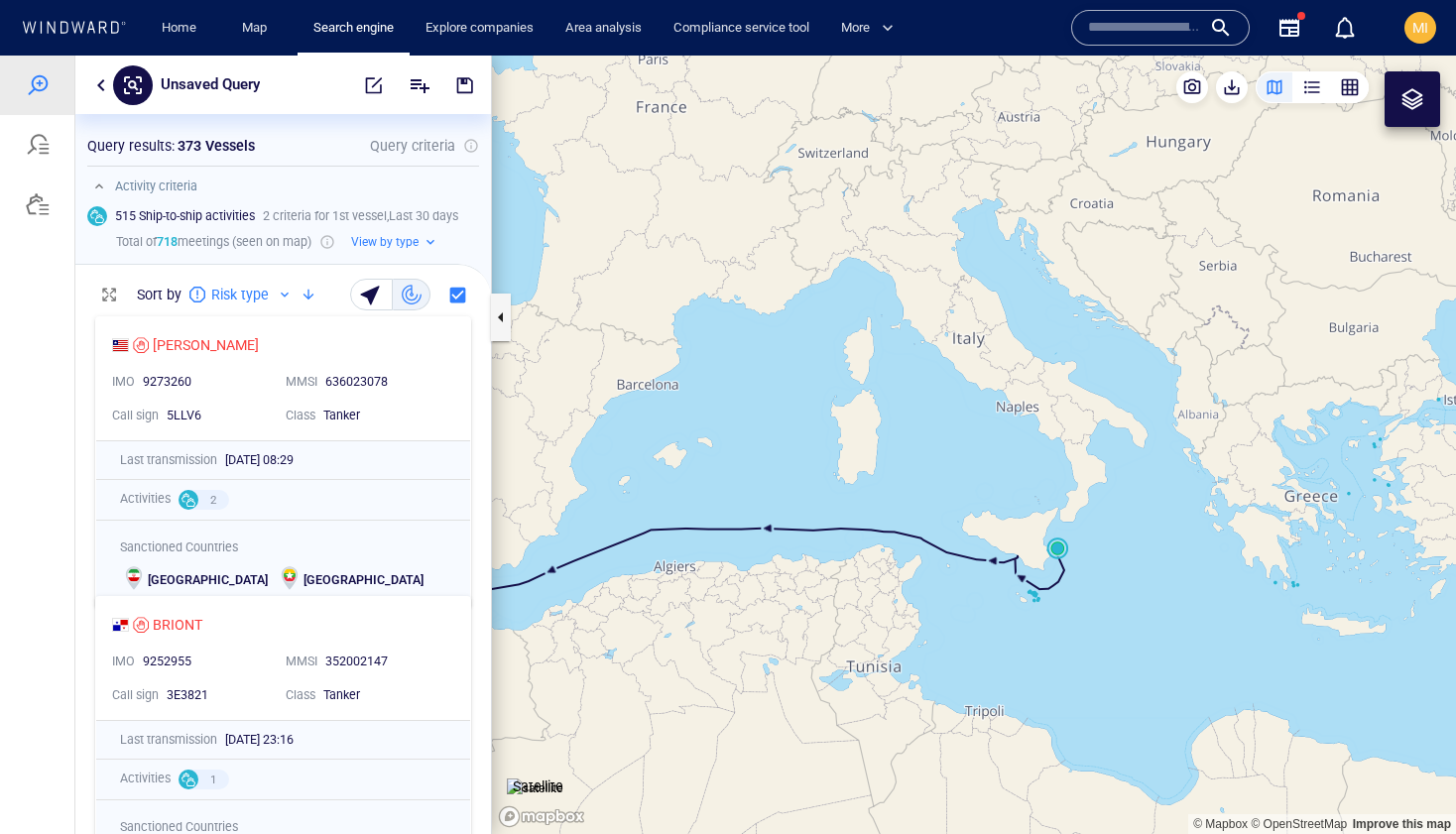
drag, startPoint x: 1015, startPoint y: 540, endPoint x: 985, endPoint y: 490, distance: 59.2
click at [983, 491] on canvas "Map" at bounding box center [974, 445] width 964 height 778
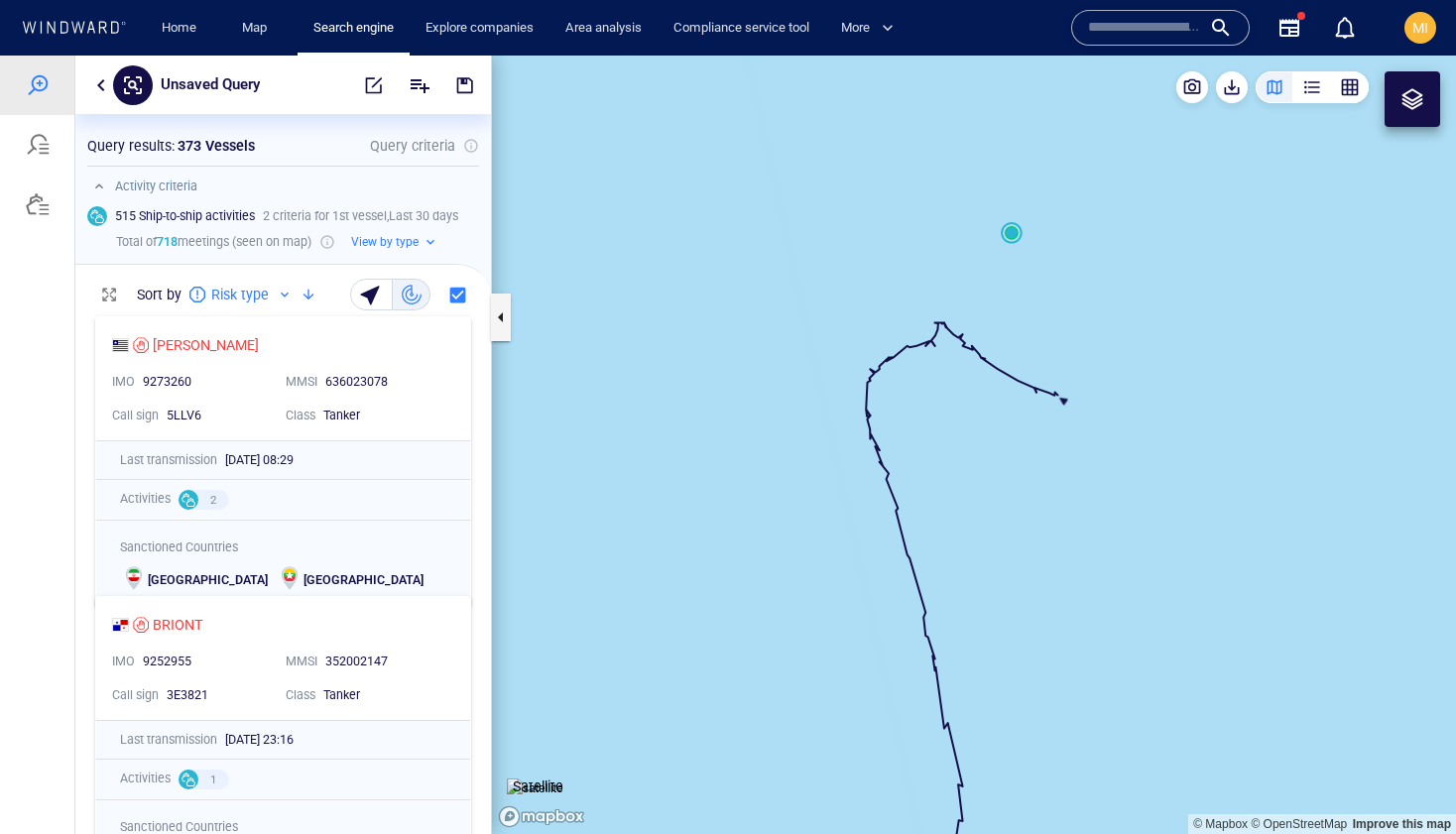
click at [1065, 405] on canvas "Map" at bounding box center [974, 445] width 964 height 778
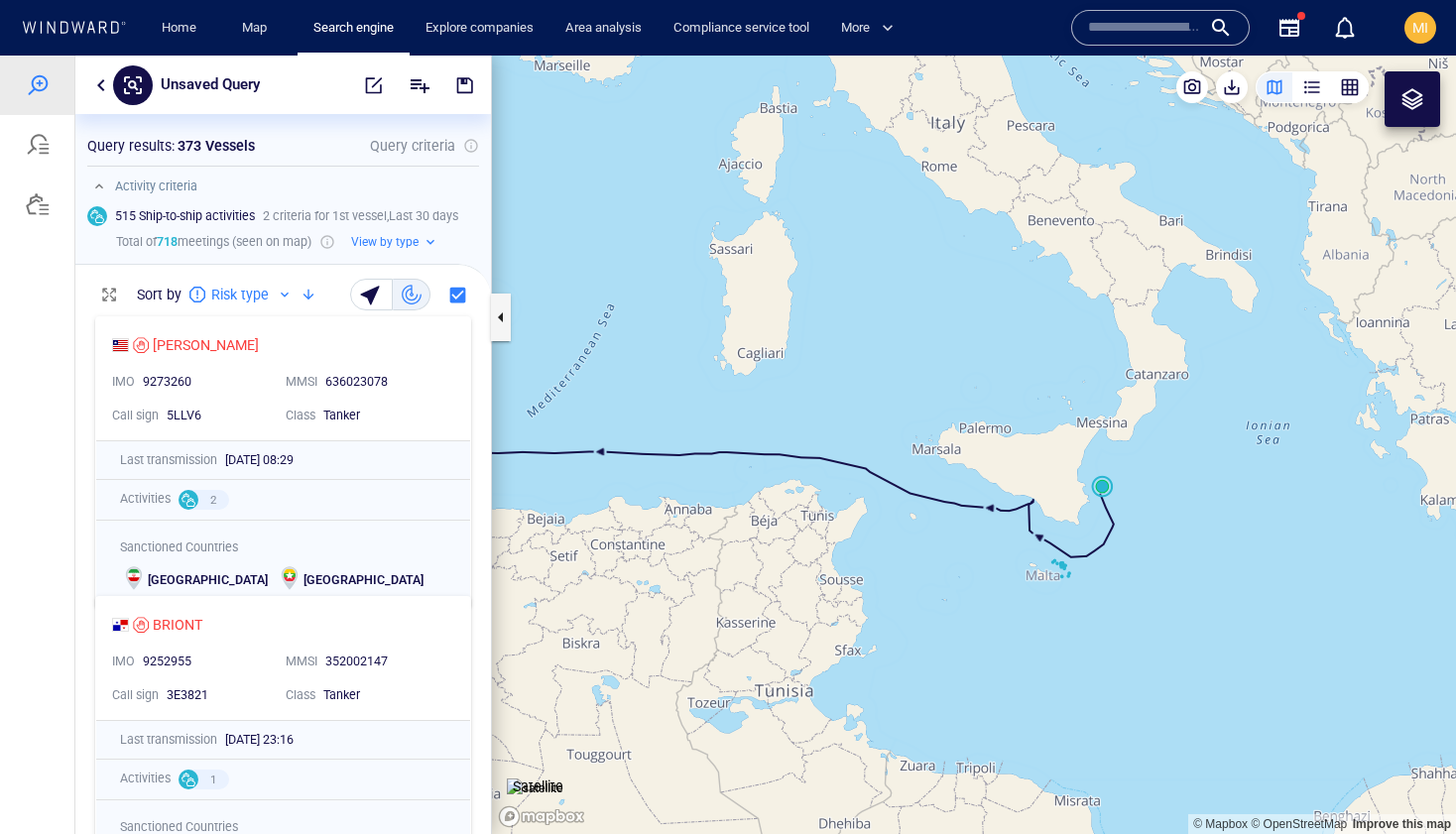
drag, startPoint x: 960, startPoint y: 483, endPoint x: 820, endPoint y: 341, distance: 199.1
click at [829, 343] on canvas "Map" at bounding box center [974, 445] width 964 height 778
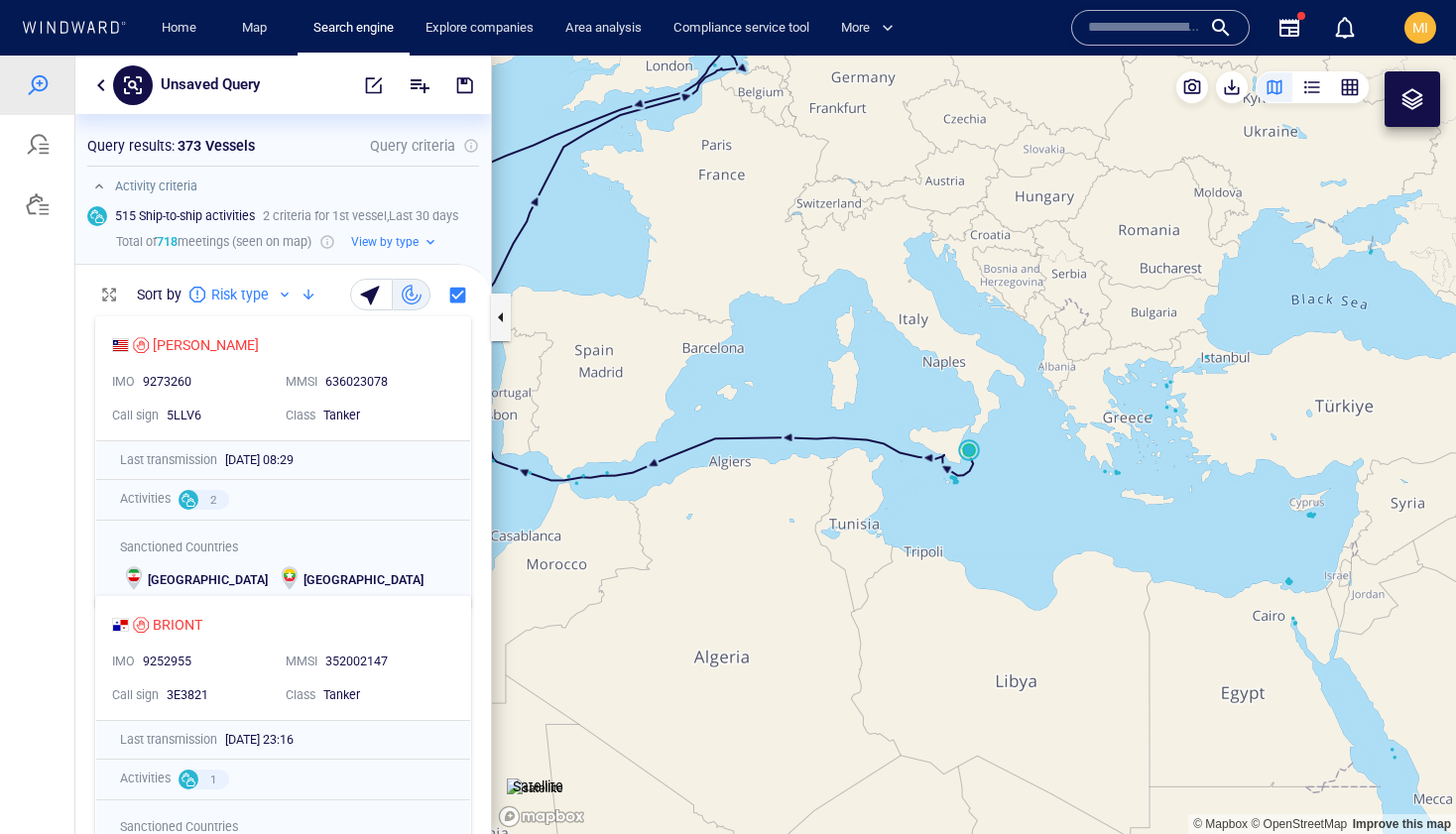
drag, startPoint x: 1135, startPoint y: 504, endPoint x: 1007, endPoint y: 471, distance: 132.0
click at [1008, 471] on canvas "Map" at bounding box center [974, 445] width 964 height 778
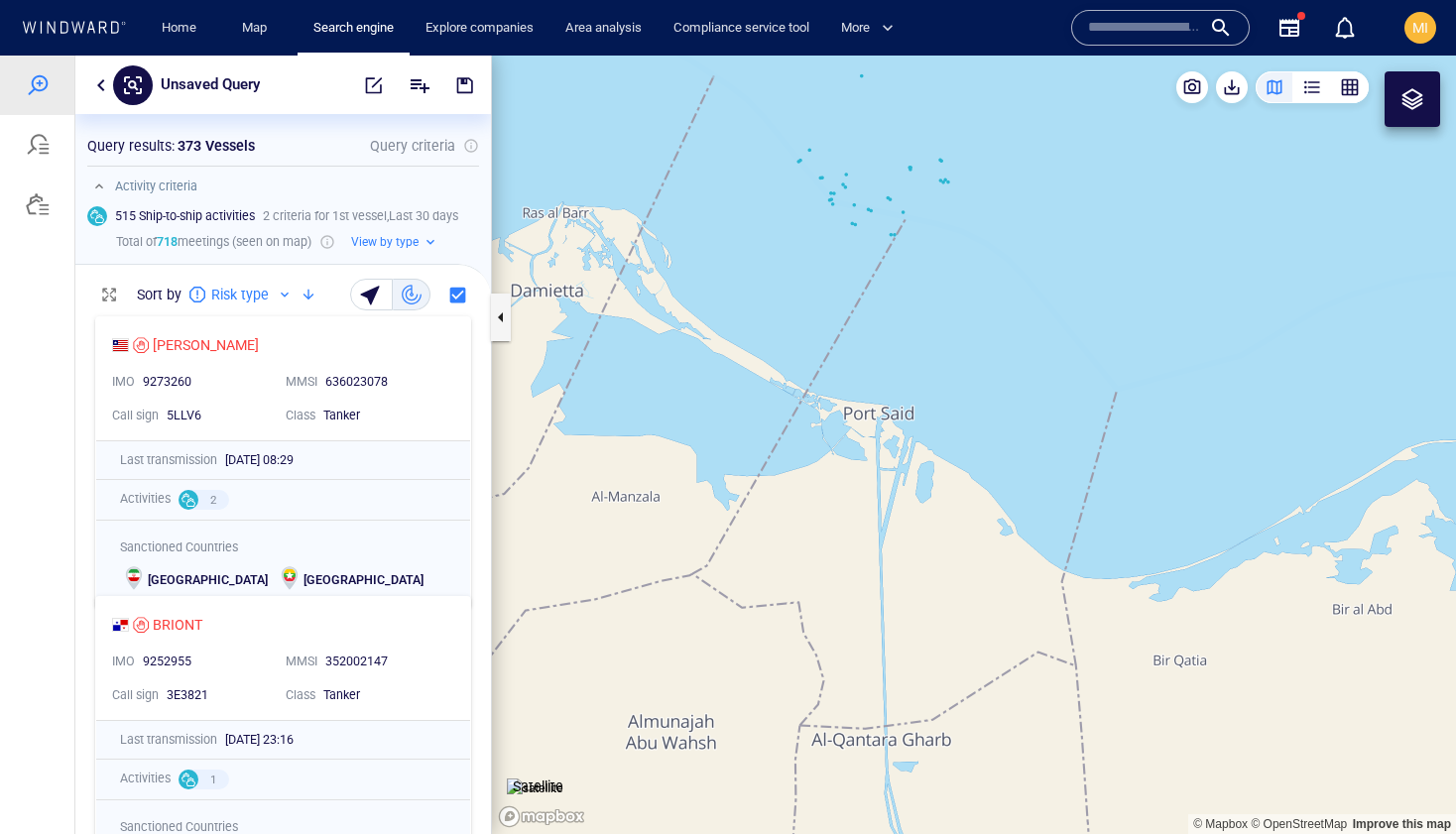
drag, startPoint x: 923, startPoint y: 296, endPoint x: 926, endPoint y: 416, distance: 120.0
click at [926, 416] on canvas "Map" at bounding box center [974, 445] width 964 height 778
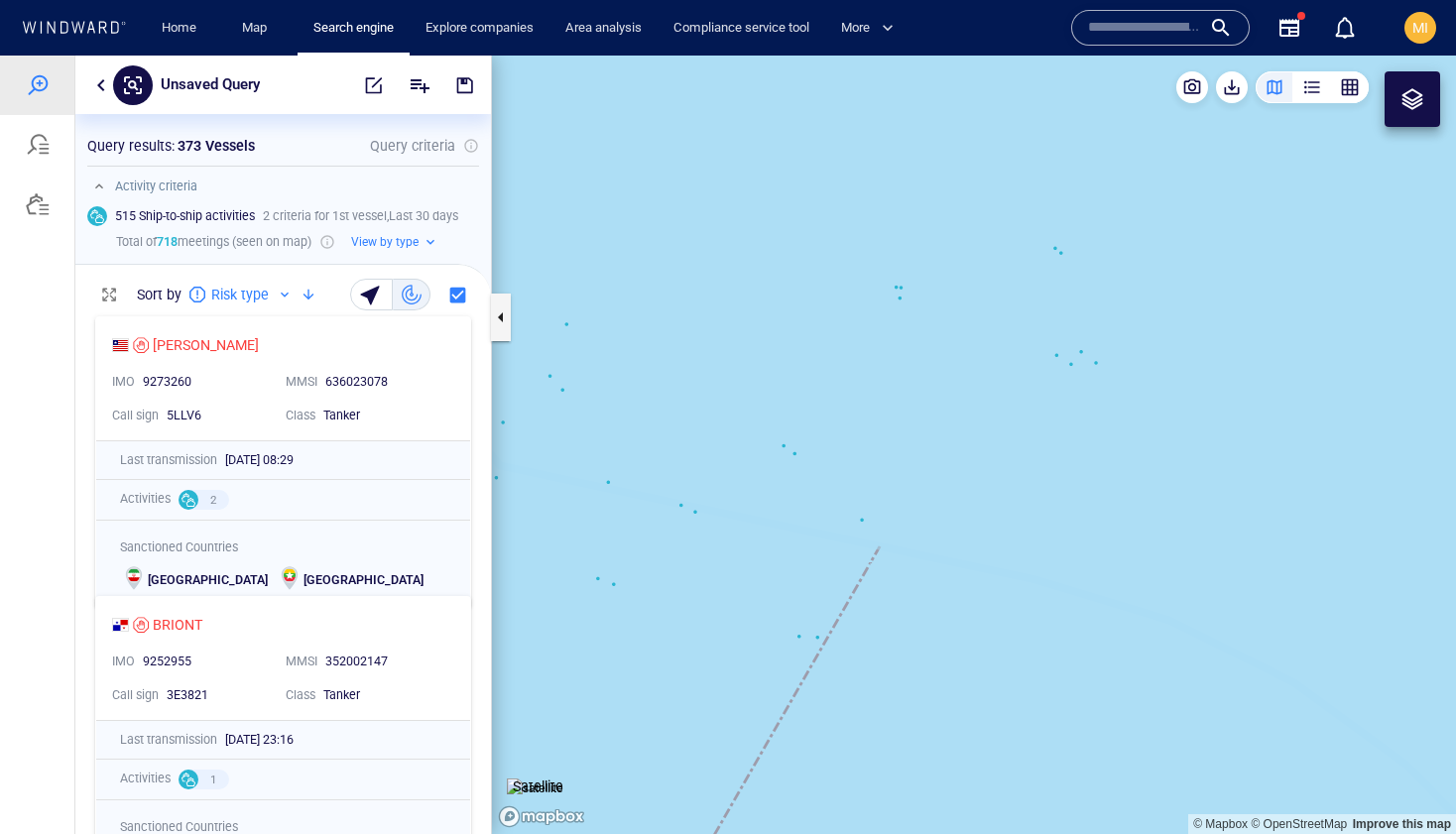
click at [900, 300] on canvas "Map" at bounding box center [974, 445] width 964 height 778
click at [897, 293] on canvas "Map" at bounding box center [974, 445] width 964 height 778
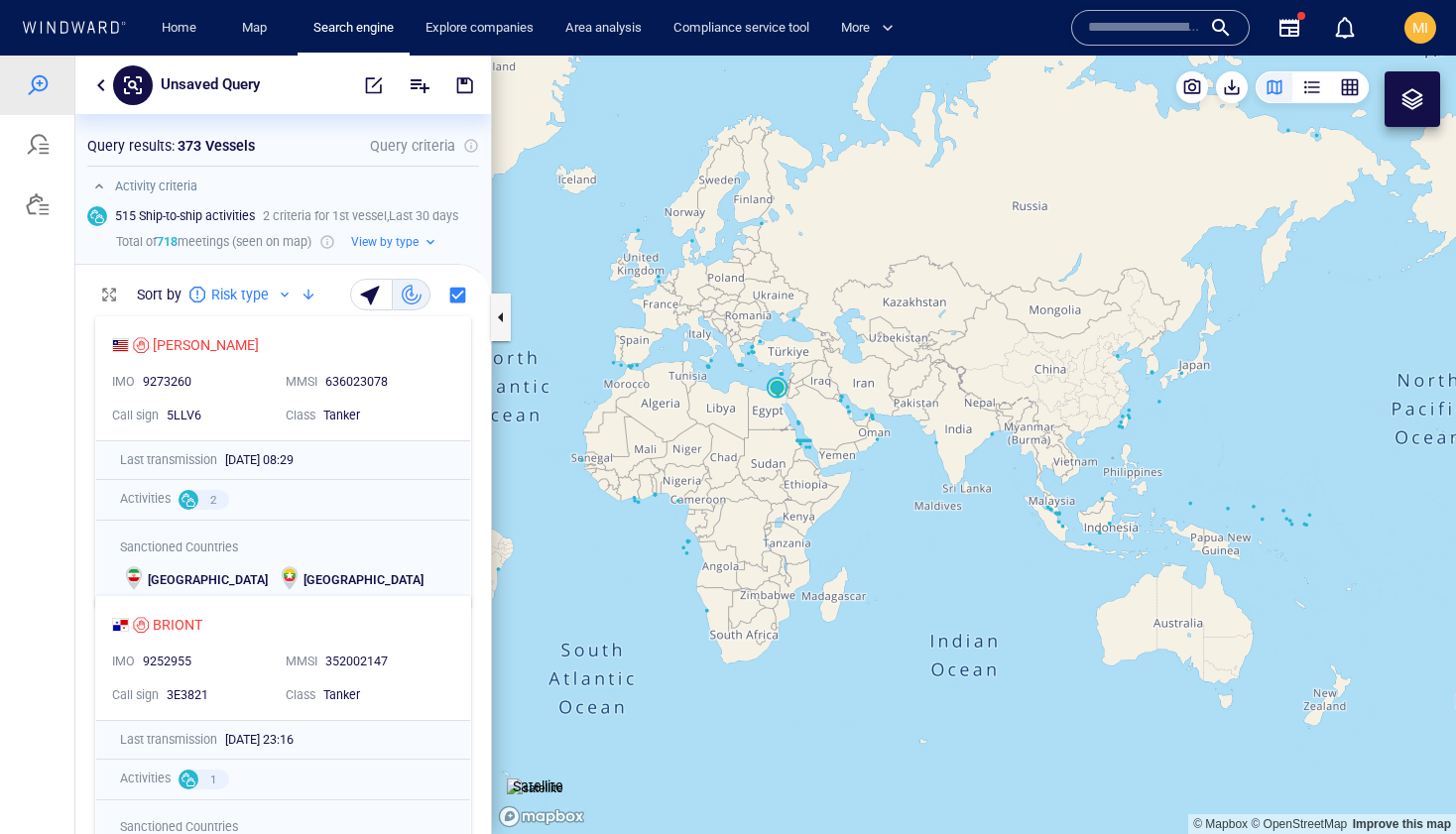
drag, startPoint x: 725, startPoint y: 403, endPoint x: 874, endPoint y: 428, distance: 150.9
click at [874, 428] on canvas "Map" at bounding box center [974, 445] width 964 height 778
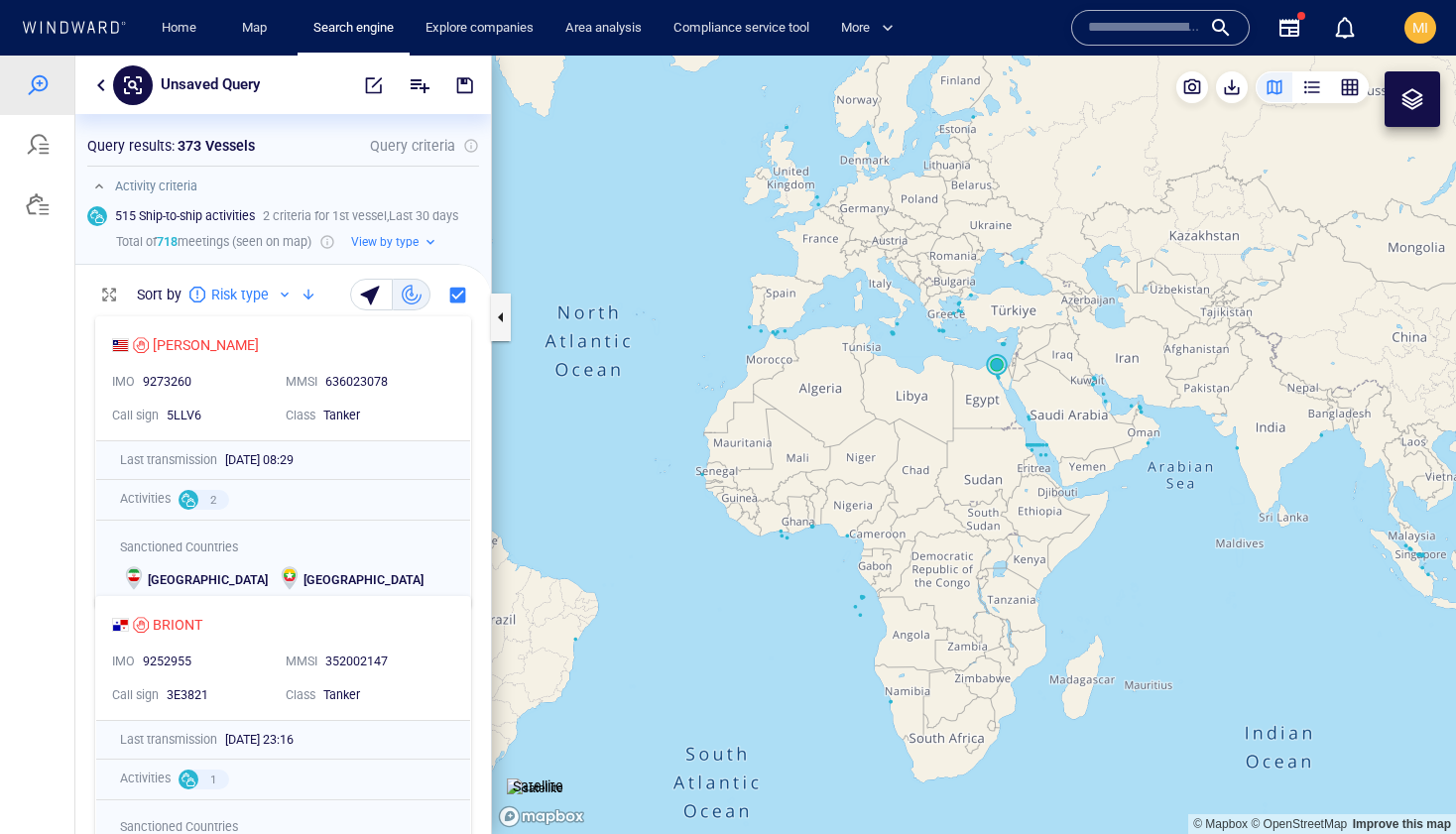
drag, startPoint x: 904, startPoint y: 358, endPoint x: 911, endPoint y: 538, distance: 180.6
click at [911, 538] on canvas "Map" at bounding box center [974, 445] width 964 height 778
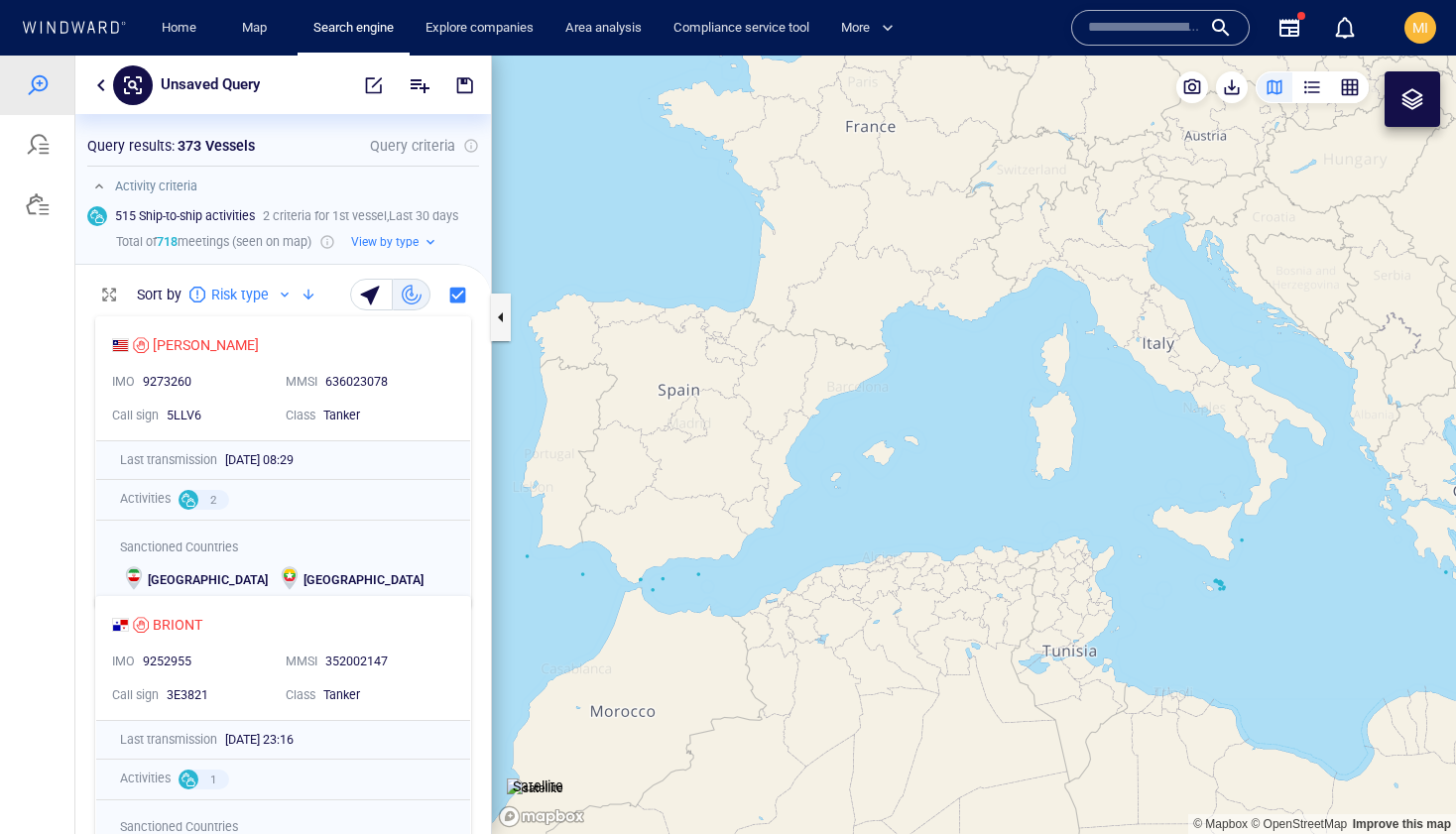
drag, startPoint x: 679, startPoint y: 578, endPoint x: 955, endPoint y: 564, distance: 276.0
click at [955, 564] on canvas "Map" at bounding box center [974, 445] width 964 height 778
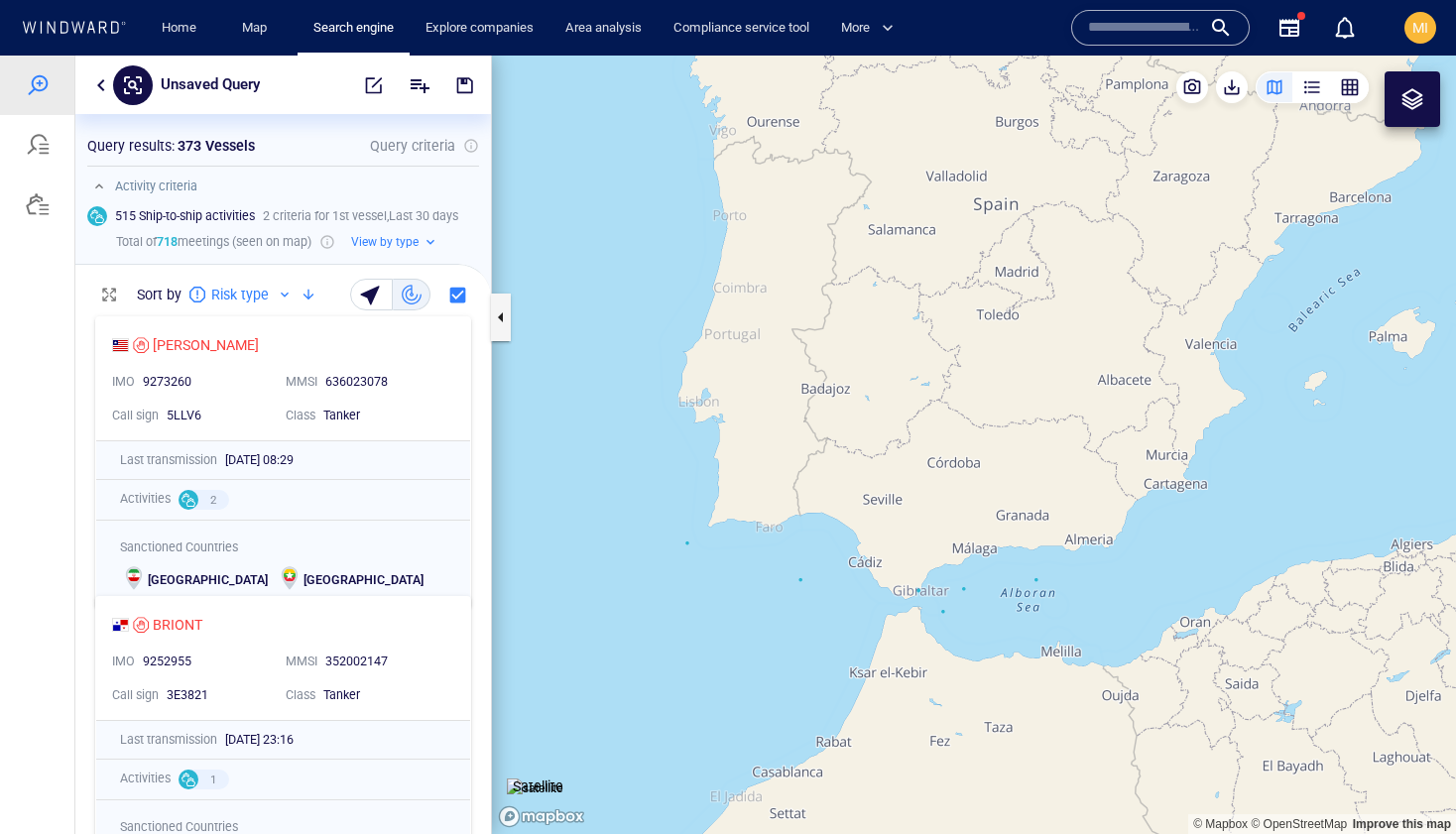
drag, startPoint x: 992, startPoint y: 595, endPoint x: 853, endPoint y: 511, distance: 163.2
click at [854, 511] on canvas "Map" at bounding box center [974, 445] width 964 height 778
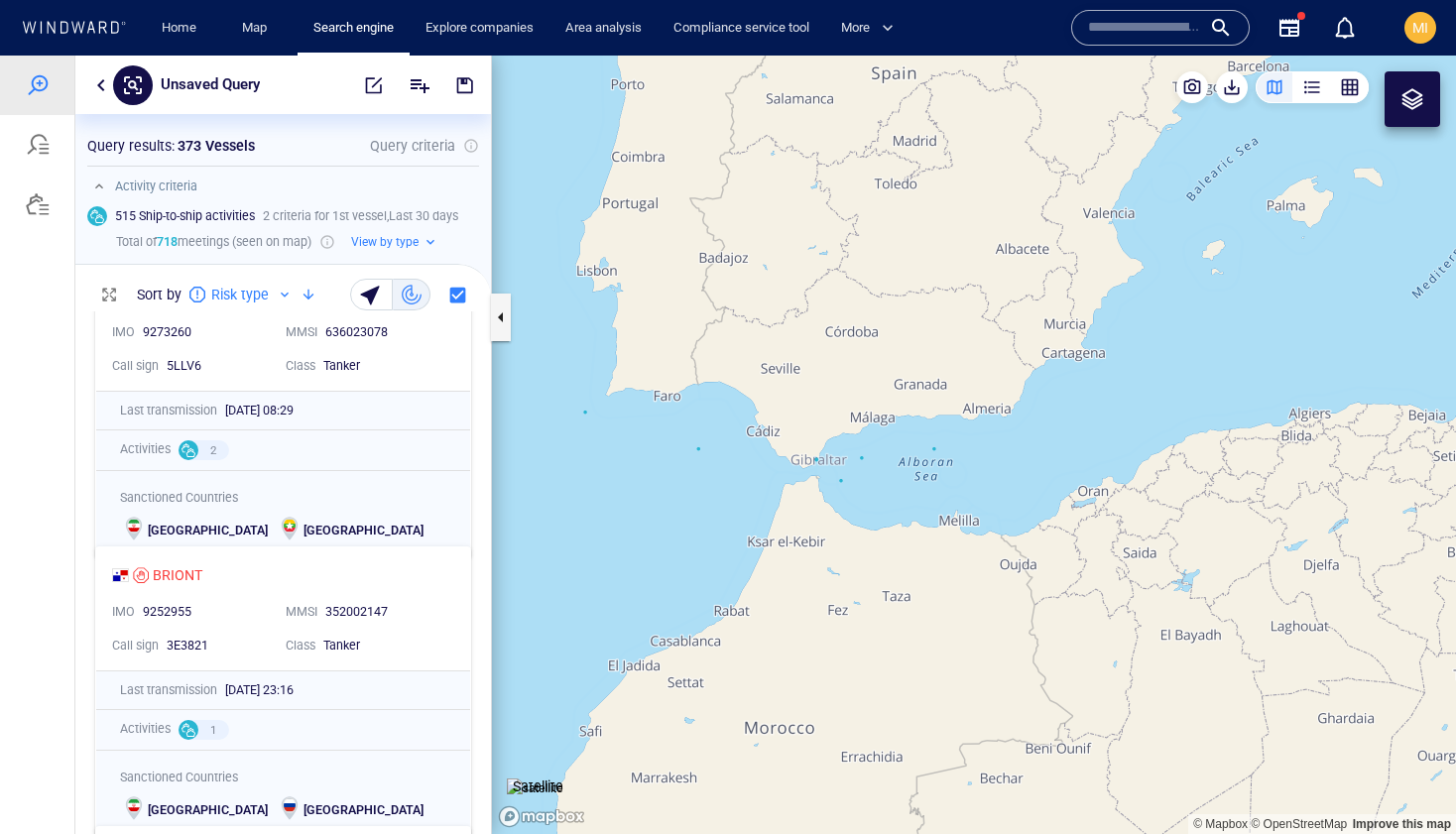
scroll to position [85, 0]
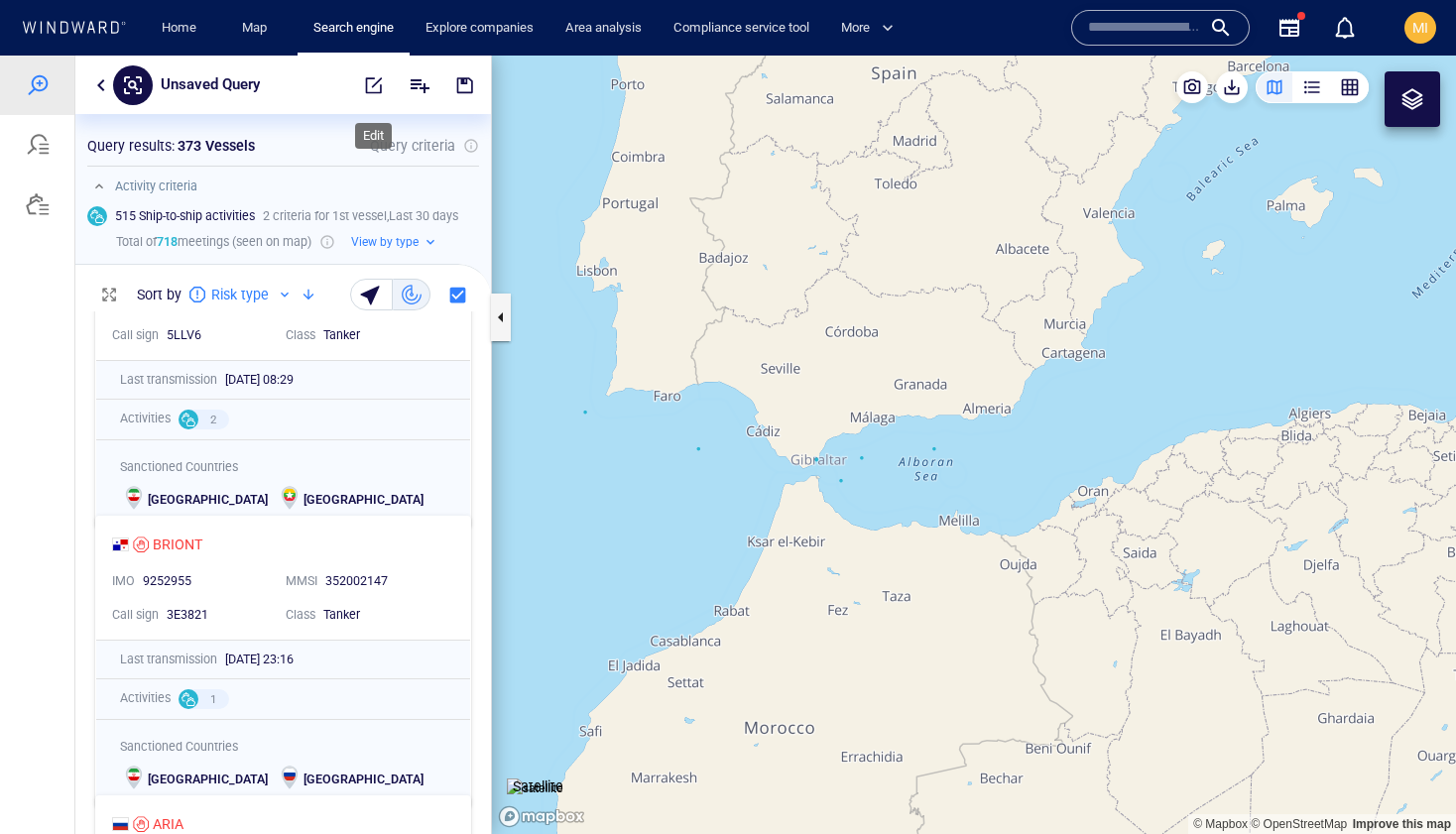
click at [374, 88] on span "button" at bounding box center [374, 85] width 20 height 20
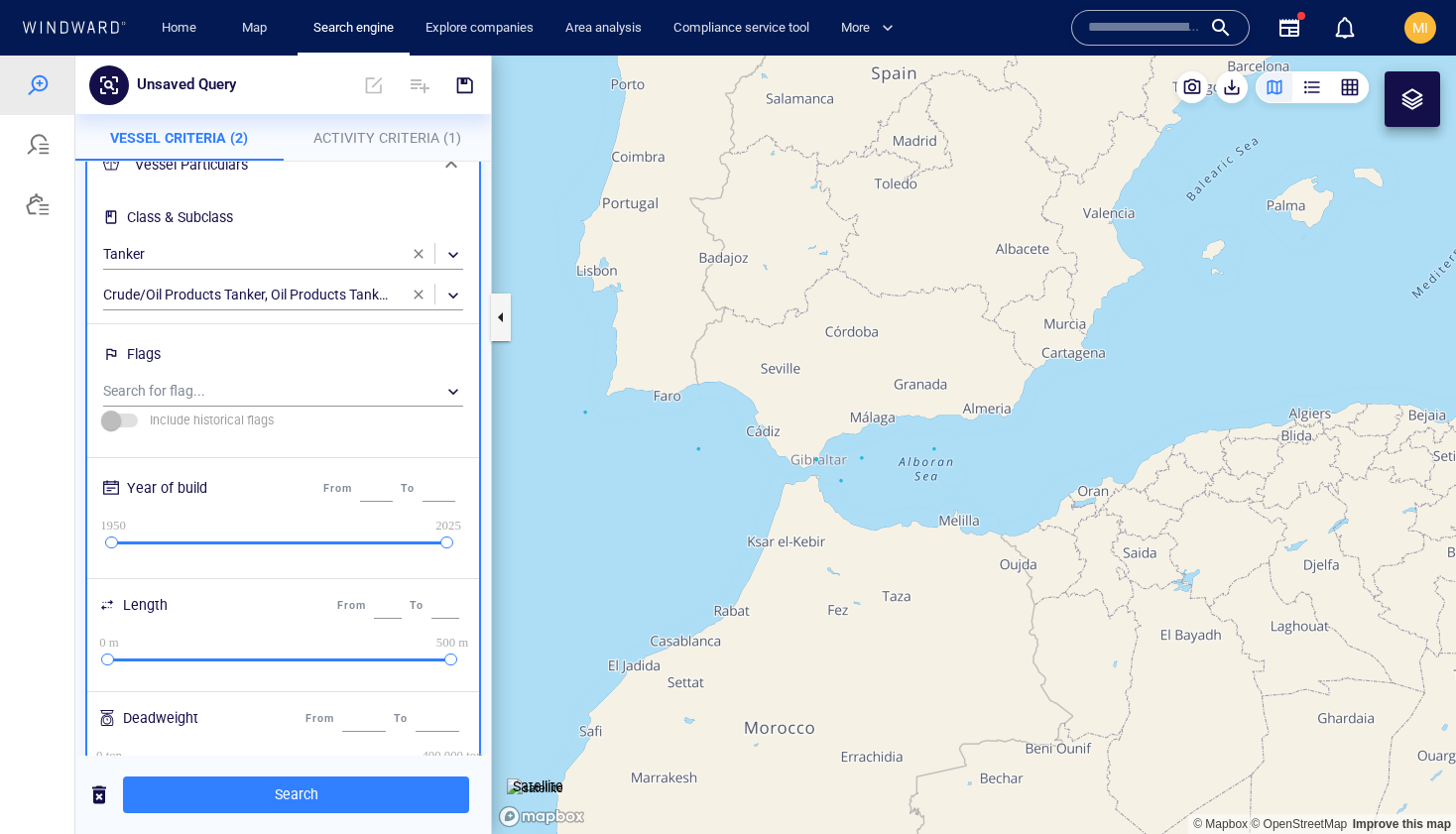
scroll to position [195, 0]
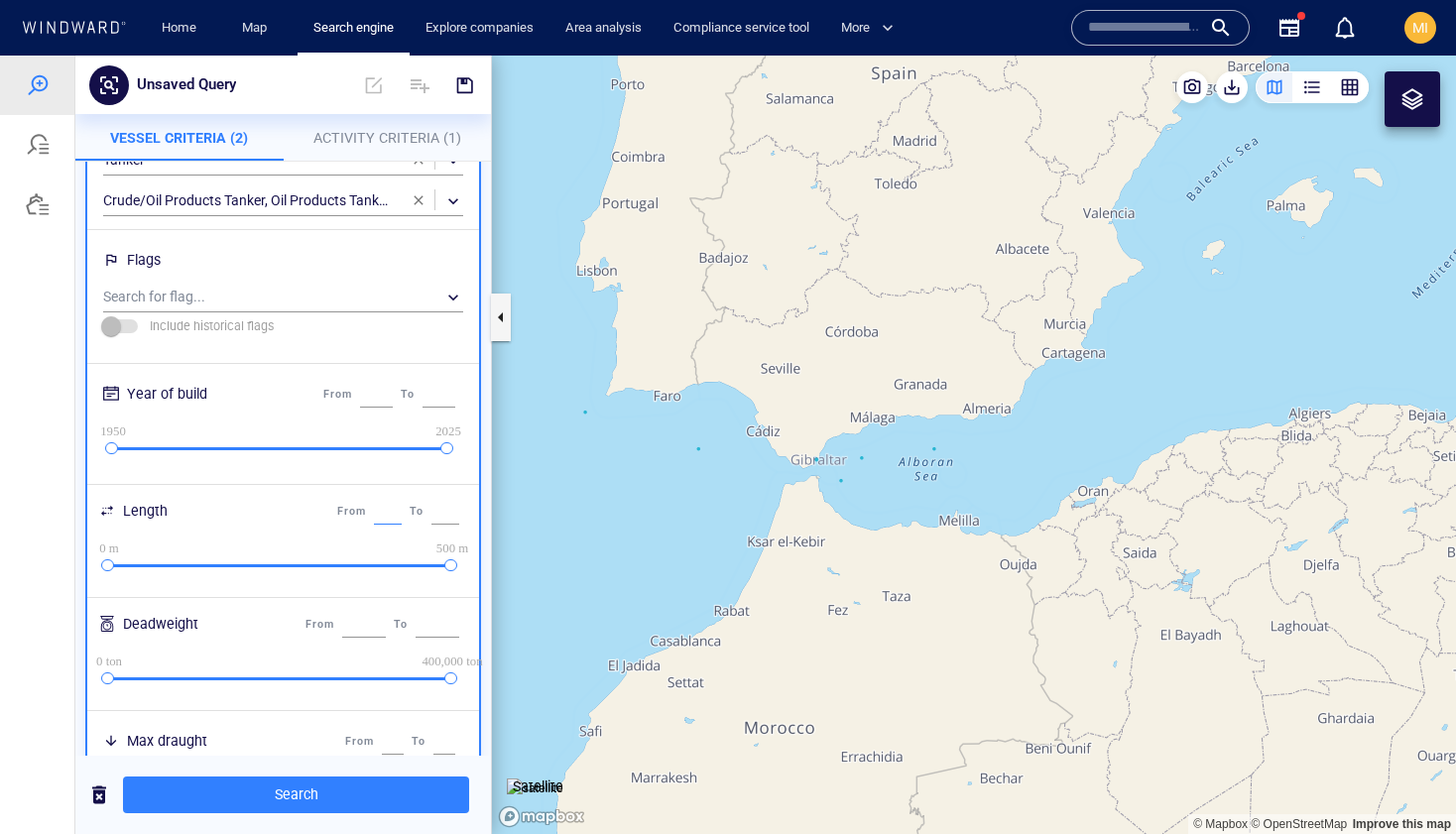
click at [379, 514] on input "*" at bounding box center [388, 512] width 28 height 26
type input "***"
click at [314, 797] on span "Search" at bounding box center [296, 794] width 314 height 25
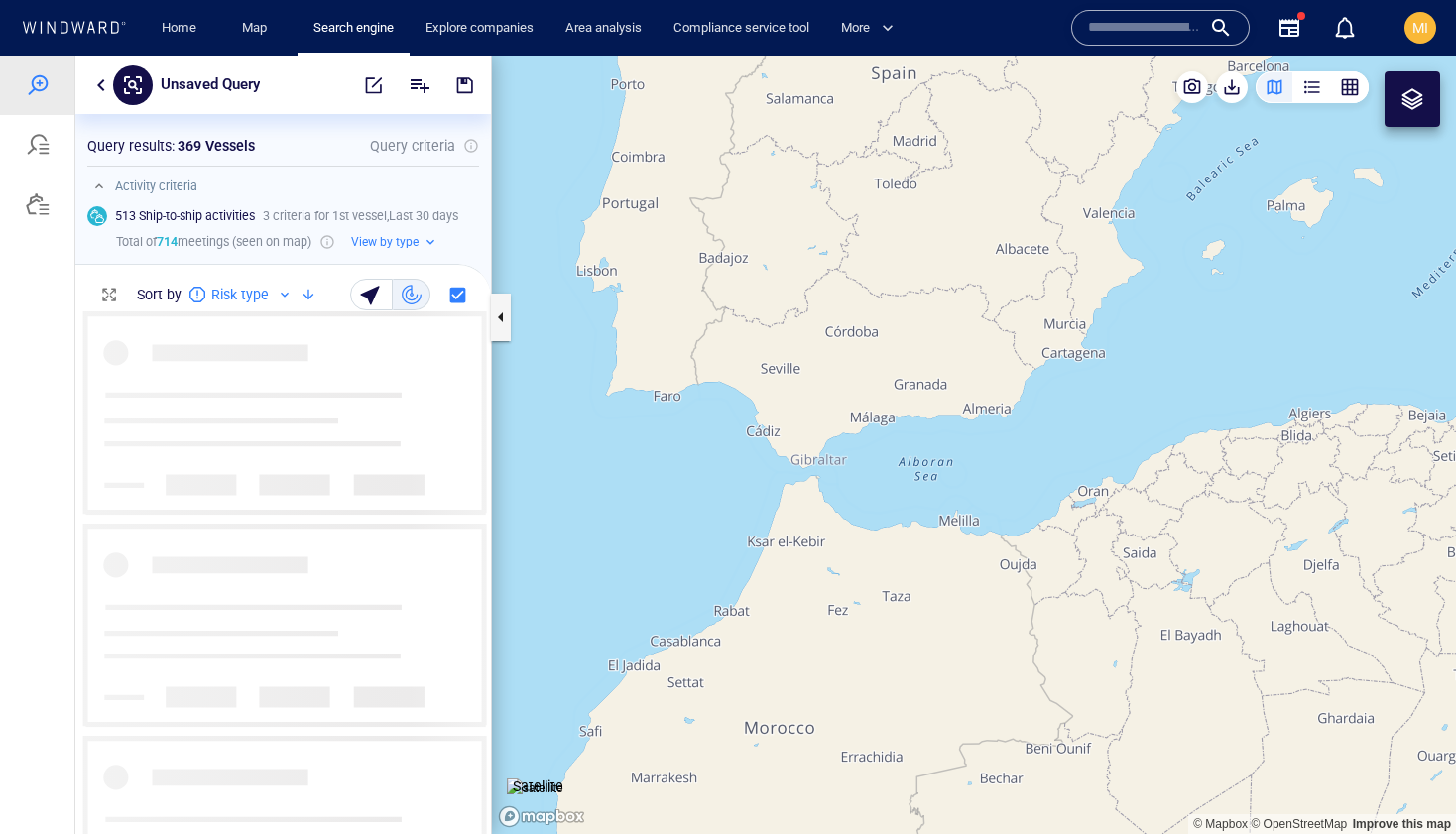
scroll to position [523, 415]
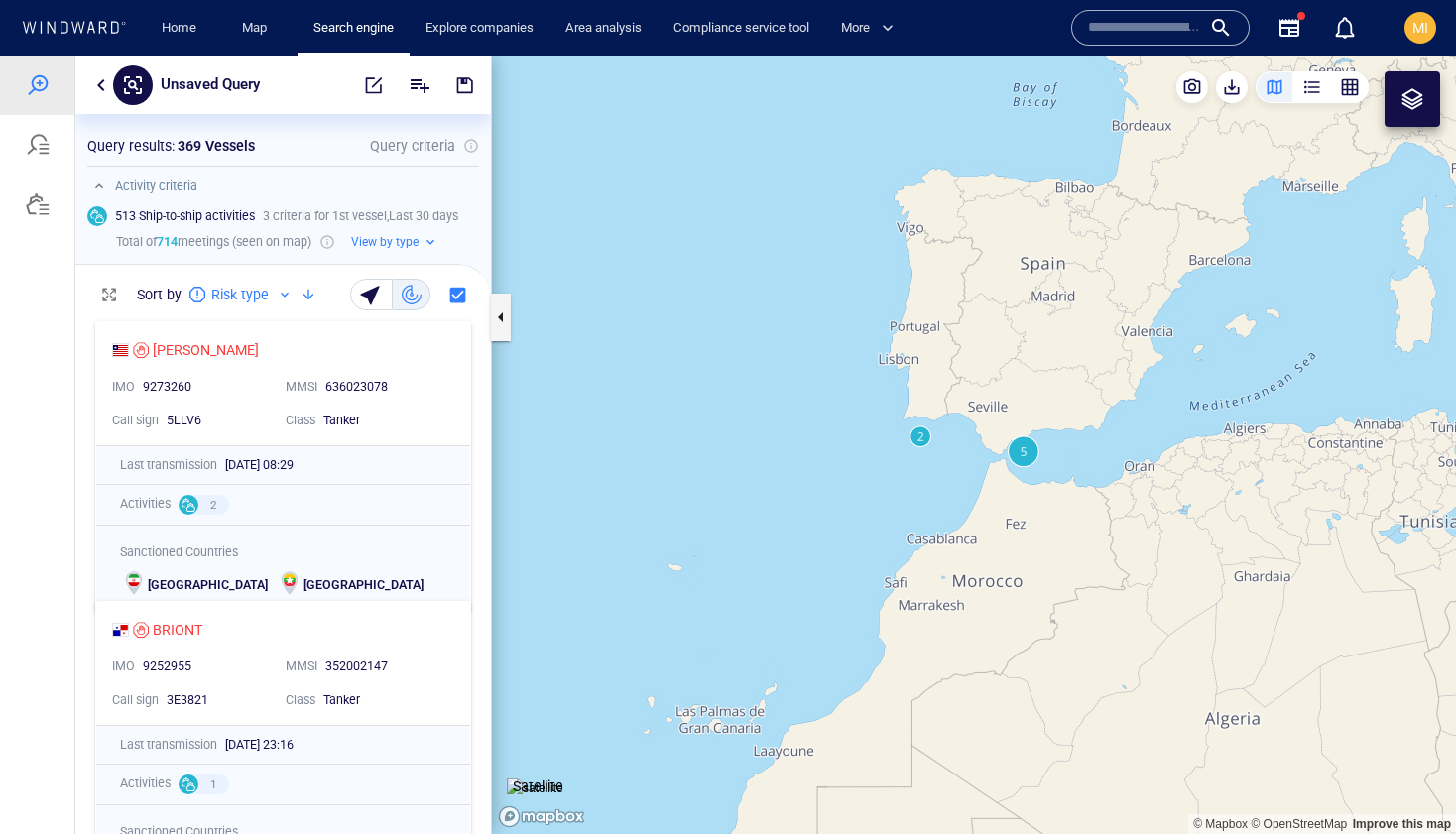
drag, startPoint x: 1183, startPoint y: 442, endPoint x: 1033, endPoint y: 440, distance: 149.7
click at [1036, 439] on canvas "Map" at bounding box center [974, 445] width 964 height 778
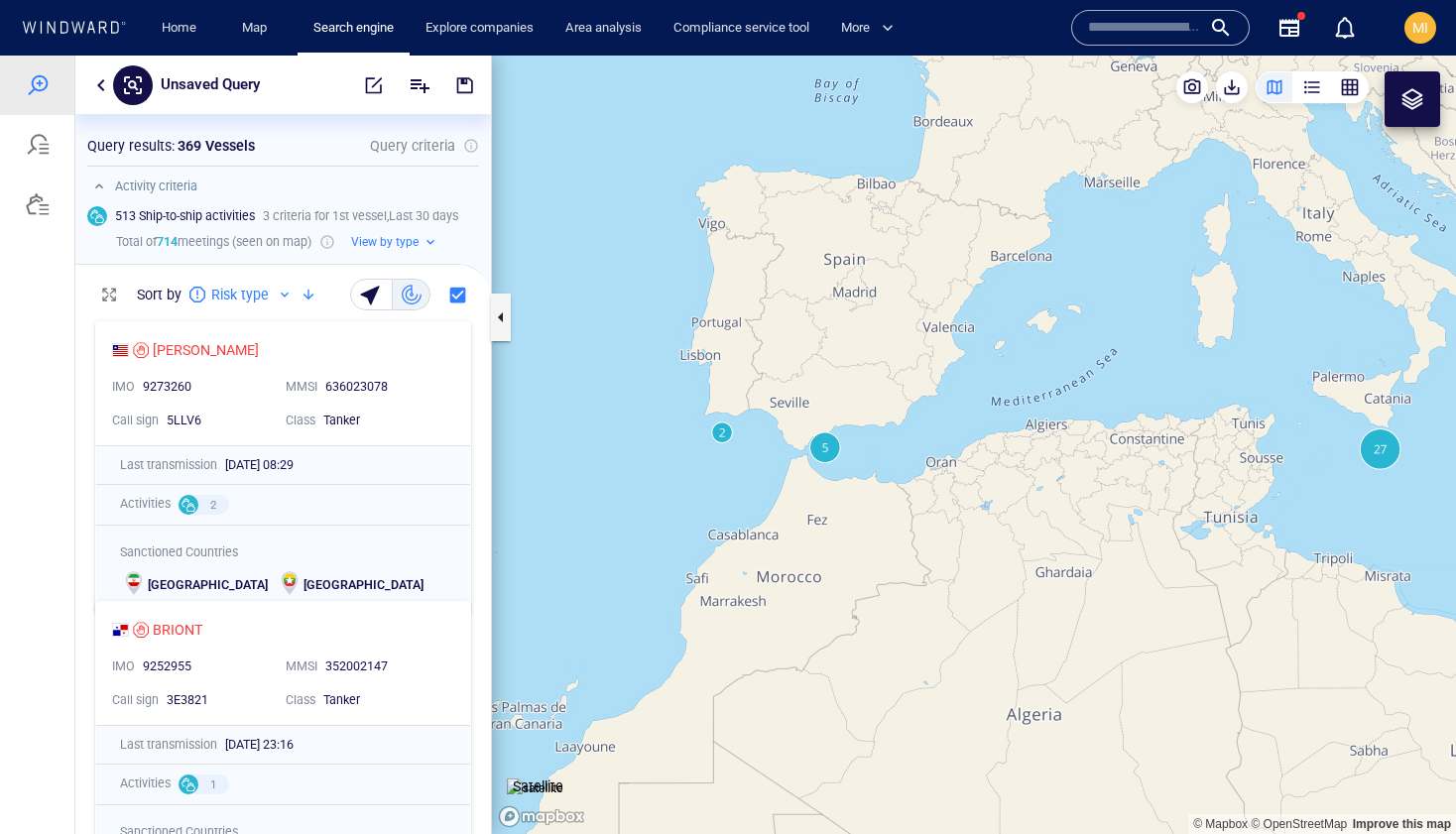
drag, startPoint x: 1262, startPoint y: 443, endPoint x: 1033, endPoint y: 381, distance: 237.4
click at [1036, 381] on canvas "Map" at bounding box center [974, 445] width 964 height 778
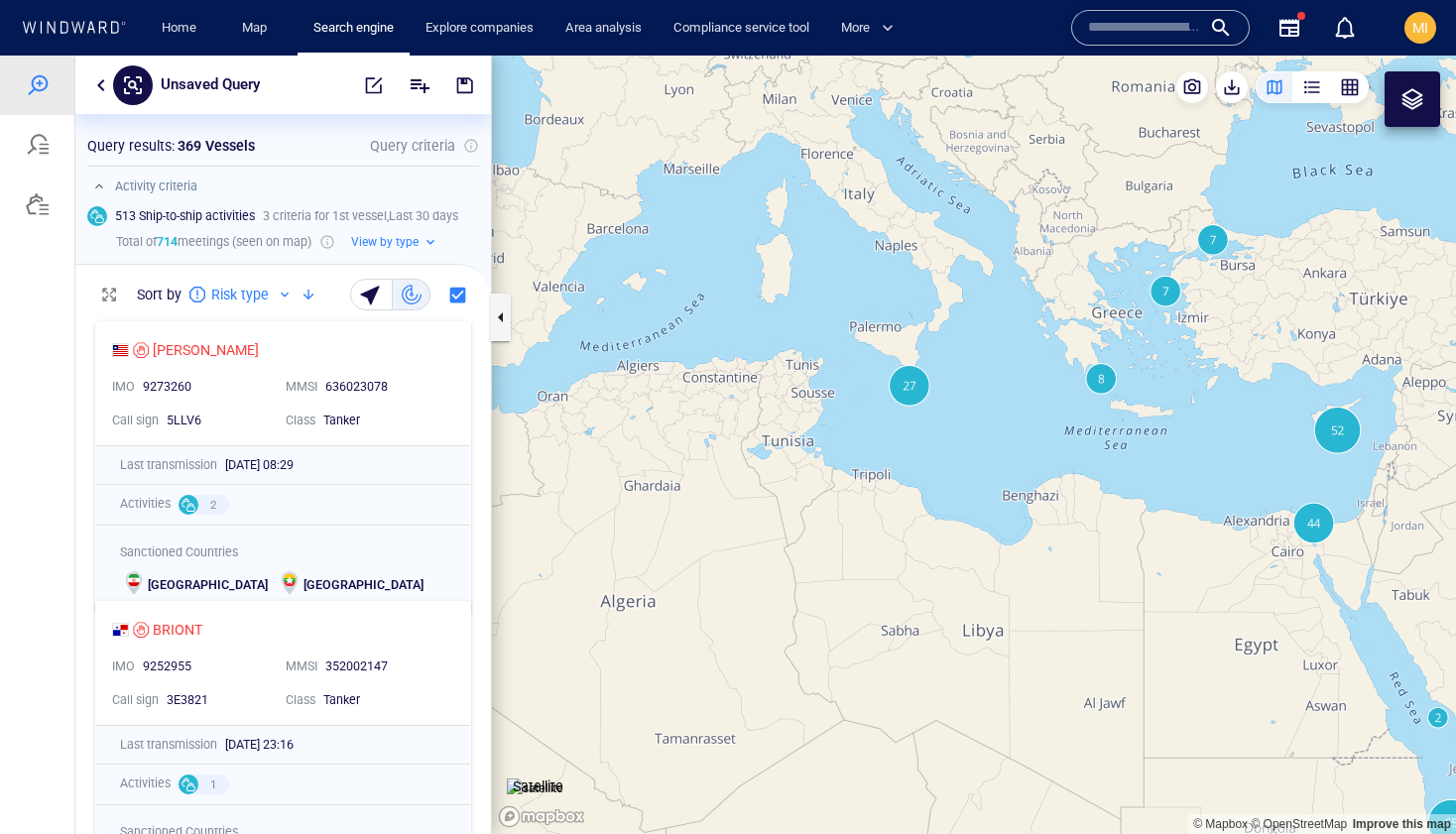
drag, startPoint x: 1247, startPoint y: 329, endPoint x: 1078, endPoint y: 376, distance: 175.8
click at [1079, 375] on canvas "Map" at bounding box center [974, 445] width 964 height 778
